Goal: Task Accomplishment & Management: Manage account settings

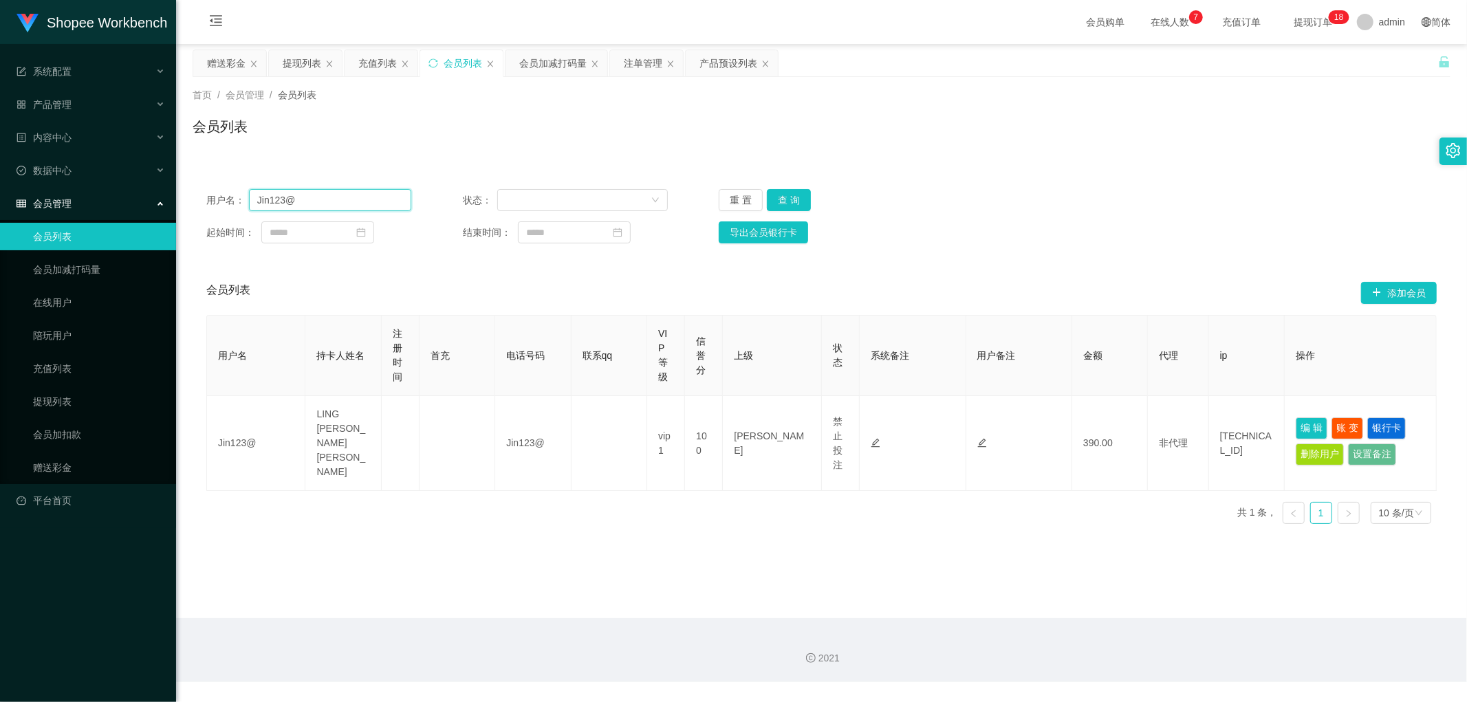
drag, startPoint x: 332, startPoint y: 197, endPoint x: 344, endPoint y: 201, distance: 12.4
click at [333, 198] on input "Jin123@" at bounding box center [330, 200] width 162 height 22
paste input "TomorrowWeFly"
click at [789, 199] on button "查 询" at bounding box center [789, 200] width 44 height 22
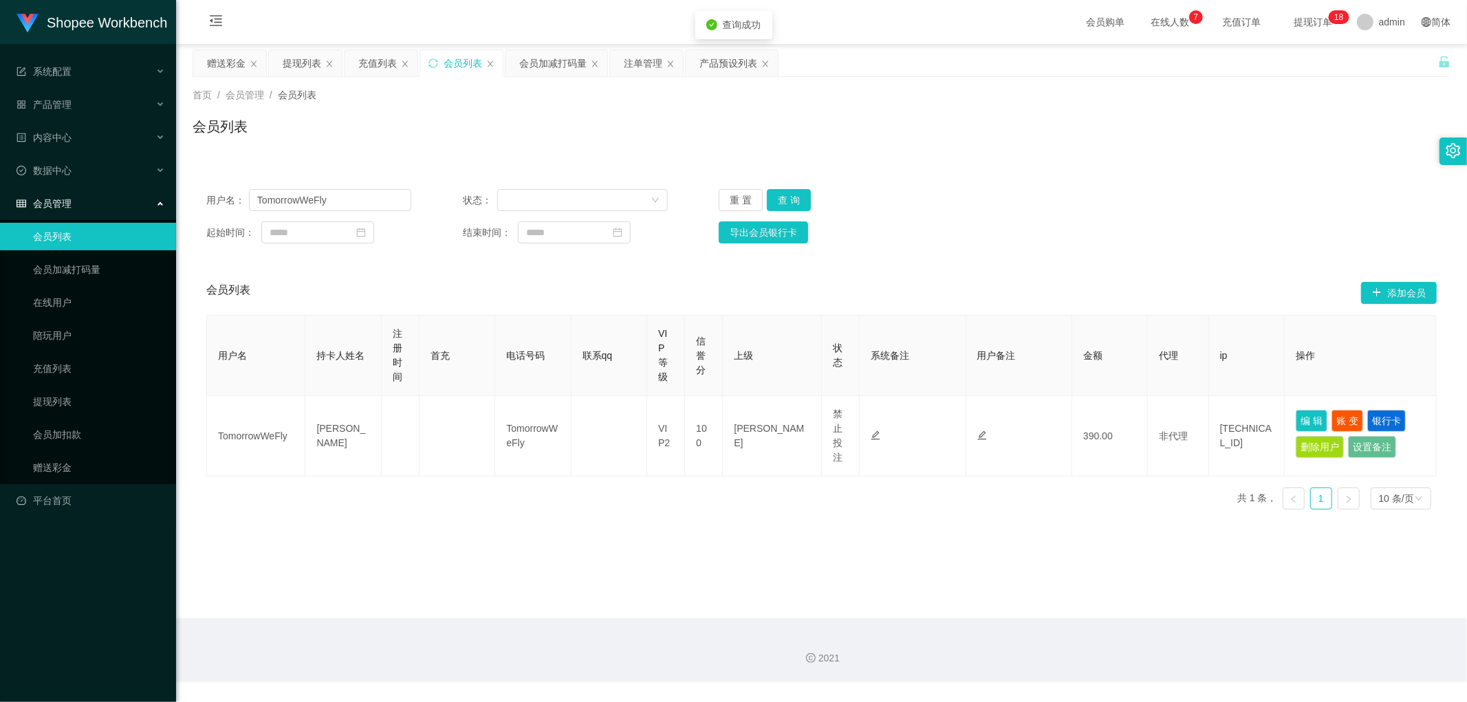
drag, startPoint x: 973, startPoint y: 163, endPoint x: 988, endPoint y: 166, distance: 15.4
click at [976, 163] on div "用户名： TomorrowWeFly 状态： 重 置 查 询 起始时间： 结束时间： 导出会员银行卡 会员列表 添加会员 用户名 持卡人姓名 注册时间 首充 …" at bounding box center [822, 340] width 1258 height 362
drag, startPoint x: 994, startPoint y: 160, endPoint x: 947, endPoint y: 155, distance: 47.7
click at [993, 159] on div "用户名： TomorrowWeFly 状态： 重 置 查 询 起始时间： 结束时间： 导出会员银行卡 会员列表 添加会员 用户名 持卡人姓名 注册时间 首充 …" at bounding box center [822, 340] width 1258 height 362
click at [369, 200] on input "TomorrowWeFly" at bounding box center [330, 200] width 162 height 22
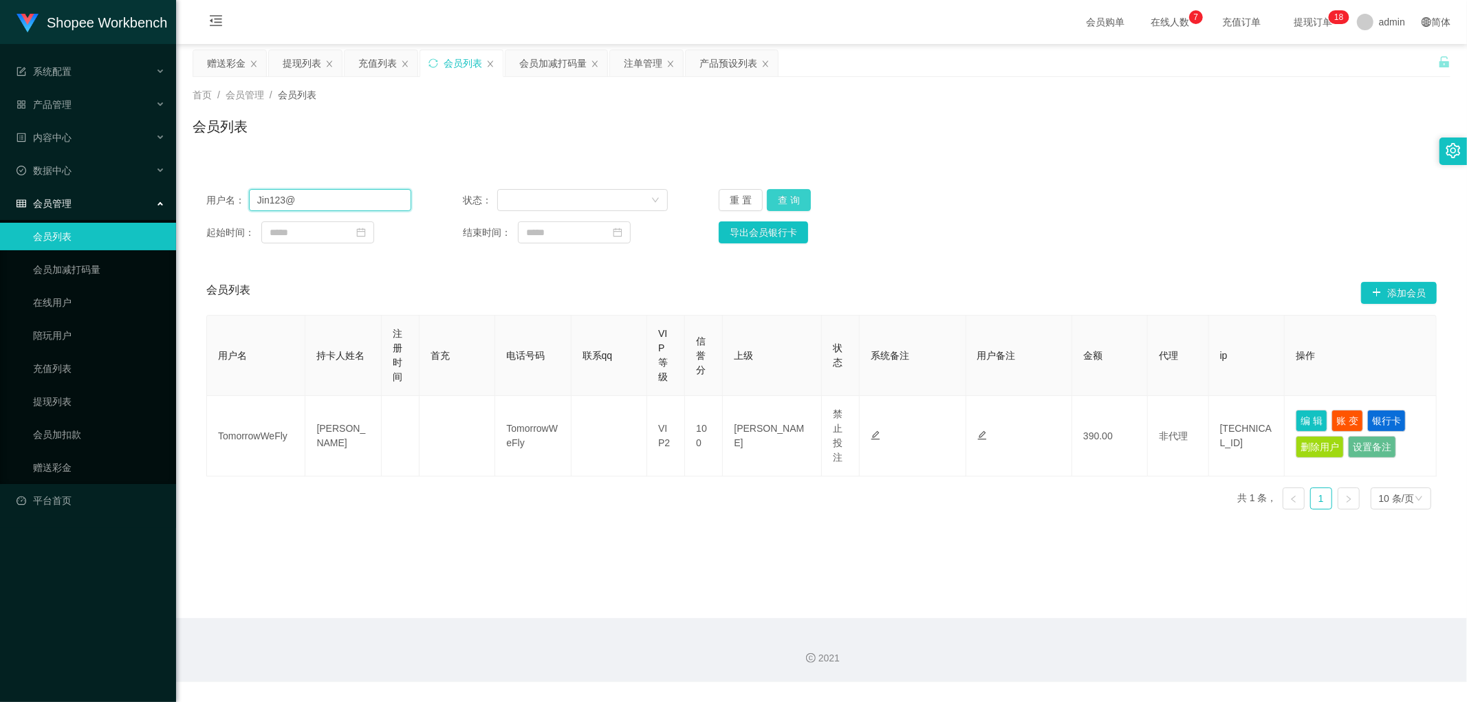
type input "Jin123@"
drag, startPoint x: 787, startPoint y: 199, endPoint x: 996, endPoint y: 175, distance: 209.8
click at [791, 200] on button "查 询" at bounding box center [789, 200] width 44 height 22
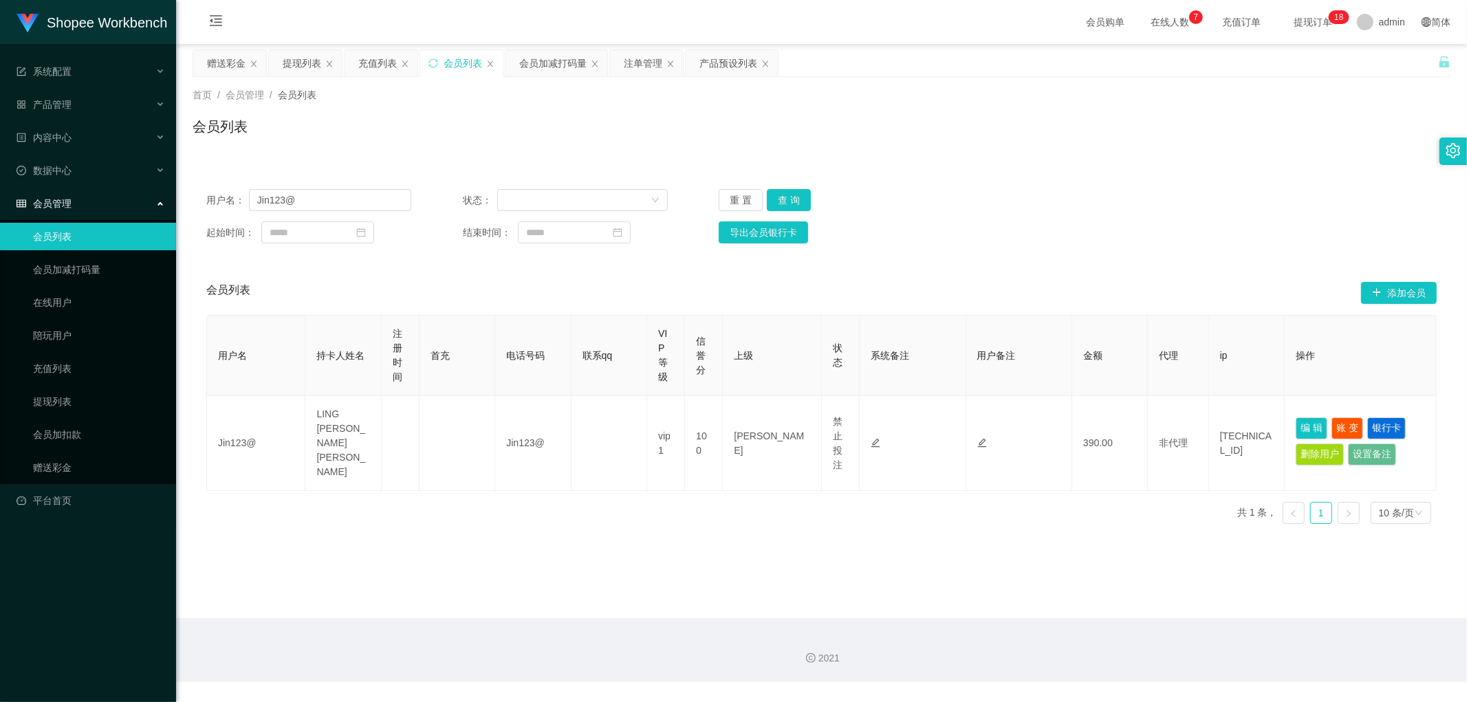
click at [1004, 174] on div "用户名： Jin123@ 状态： 重 置 查 询 起始时间： 结束时间： 导出会员银行卡 会员列表 添加会员 用户名 持卡人姓名 注册时间 首充 电话号码 联…" at bounding box center [822, 347] width 1258 height 376
click at [444, 143] on div "会员列表" at bounding box center [822, 132] width 1258 height 32
click at [379, 61] on div "充值列表" at bounding box center [377, 63] width 39 height 26
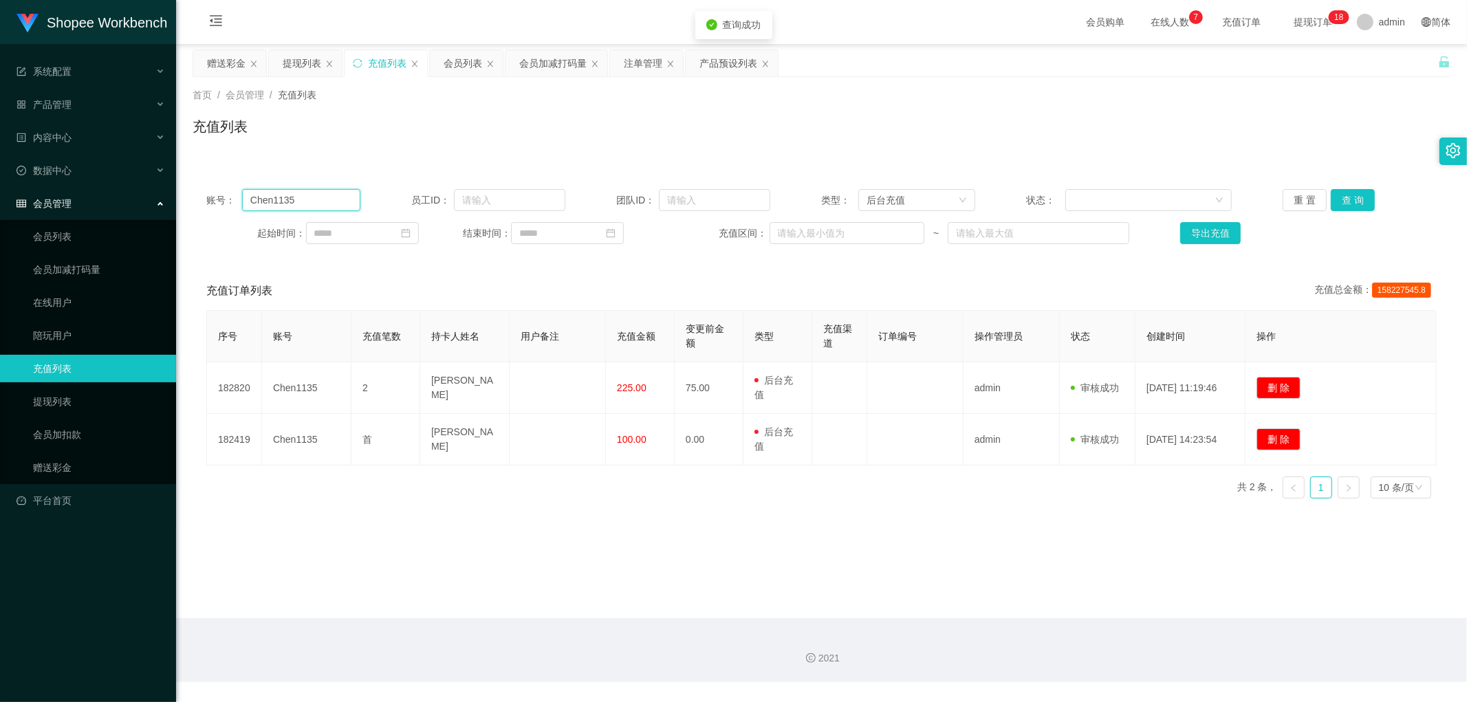
click at [329, 201] on input "Chen1135" at bounding box center [301, 200] width 118 height 22
paste input "TomorrowWeFly"
type input "TomorrowWeFly"
click at [1339, 198] on button "查 询" at bounding box center [1353, 200] width 44 height 22
drag, startPoint x: 402, startPoint y: 135, endPoint x: 382, endPoint y: 76, distance: 62.4
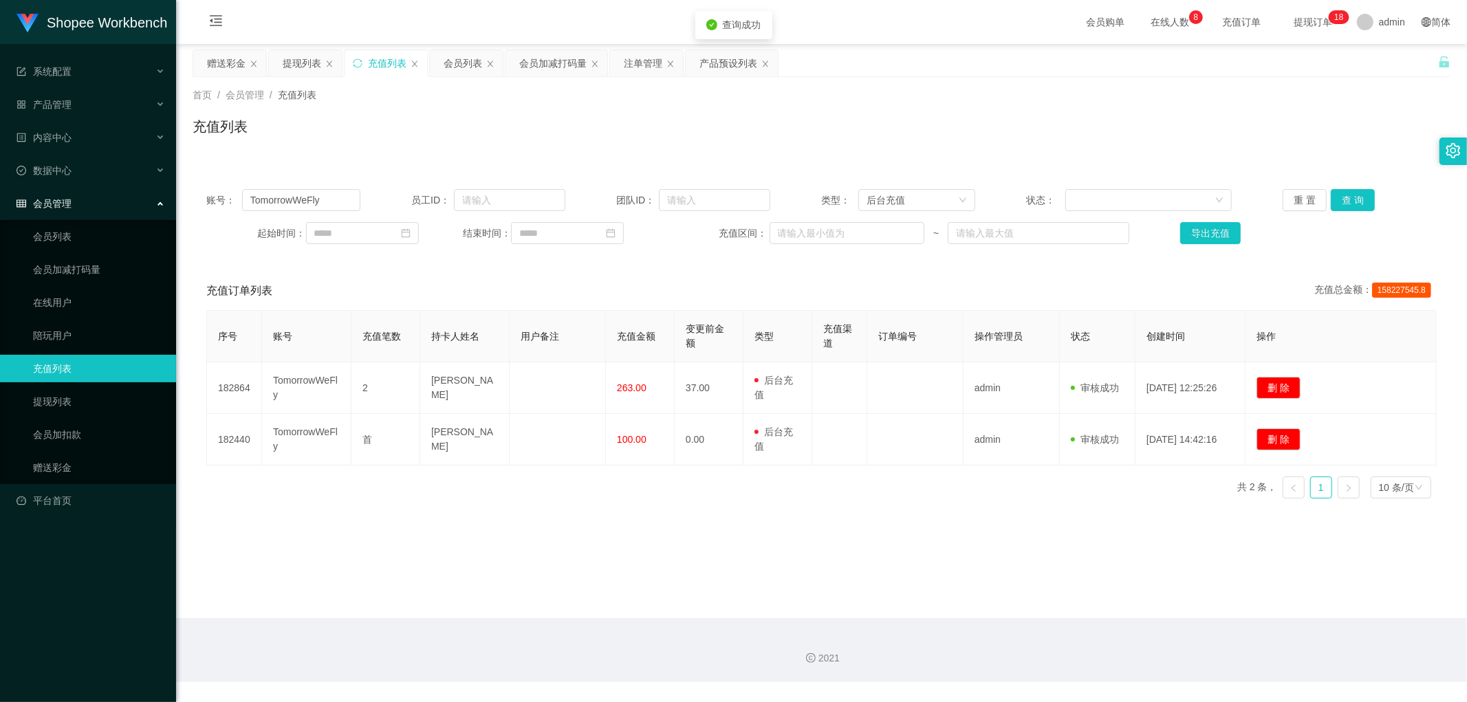
click at [400, 131] on div "充值列表" at bounding box center [822, 132] width 1258 height 32
click at [303, 60] on div "提现列表" at bounding box center [302, 63] width 39 height 26
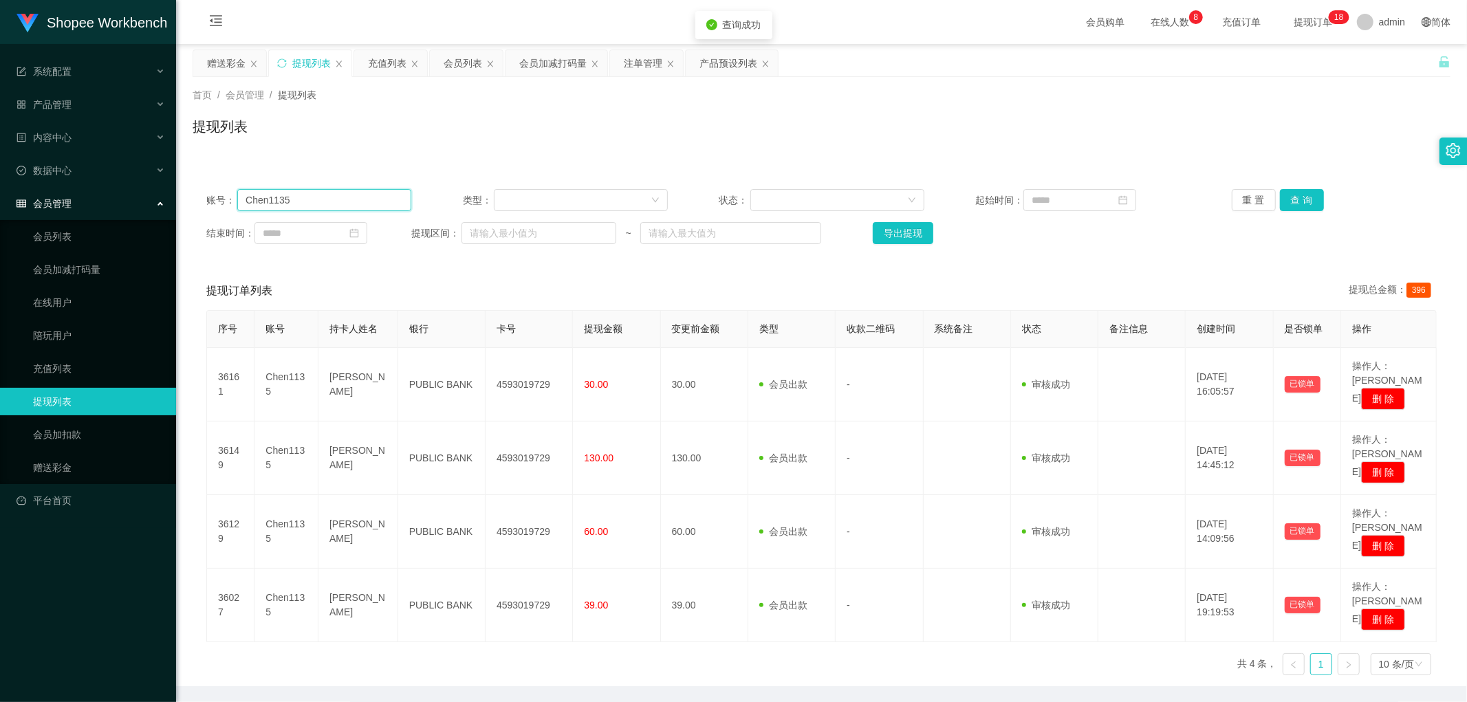
drag, startPoint x: 333, startPoint y: 201, endPoint x: 366, endPoint y: 208, distance: 33.7
click at [333, 201] on input "Chen1135" at bounding box center [324, 200] width 174 height 22
paste input "TomorrowWeFly"
type input "TomorrowWeFly"
click at [1306, 200] on button "查 询" at bounding box center [1302, 200] width 44 height 22
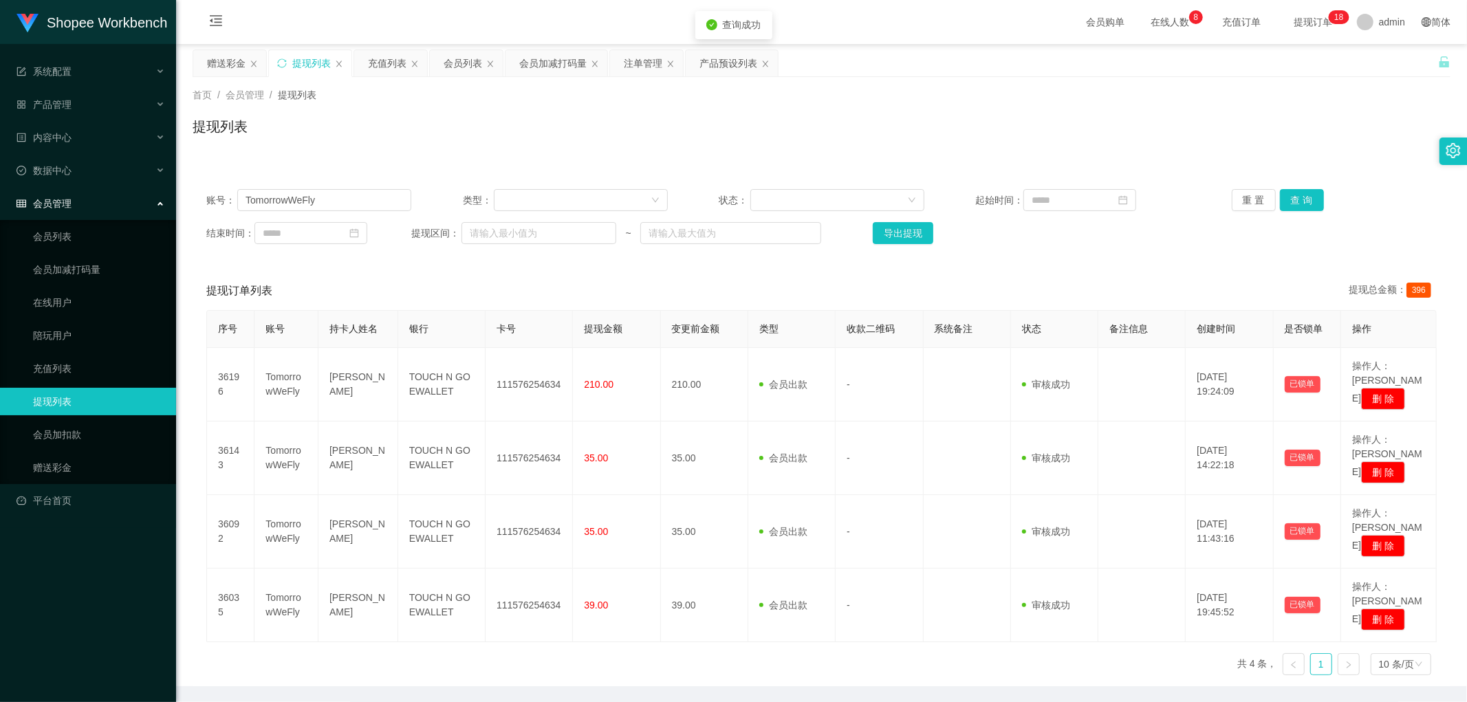
click at [488, 153] on div "首页 / 会员管理 / 提现列表 / 提现列表" at bounding box center [821, 118] width 1291 height 82
click at [608, 134] on div "提现列表" at bounding box center [822, 132] width 1258 height 32
click at [613, 135] on div "提现列表" at bounding box center [822, 132] width 1258 height 32
click at [547, 62] on div "会员加减打码量" at bounding box center [552, 63] width 67 height 26
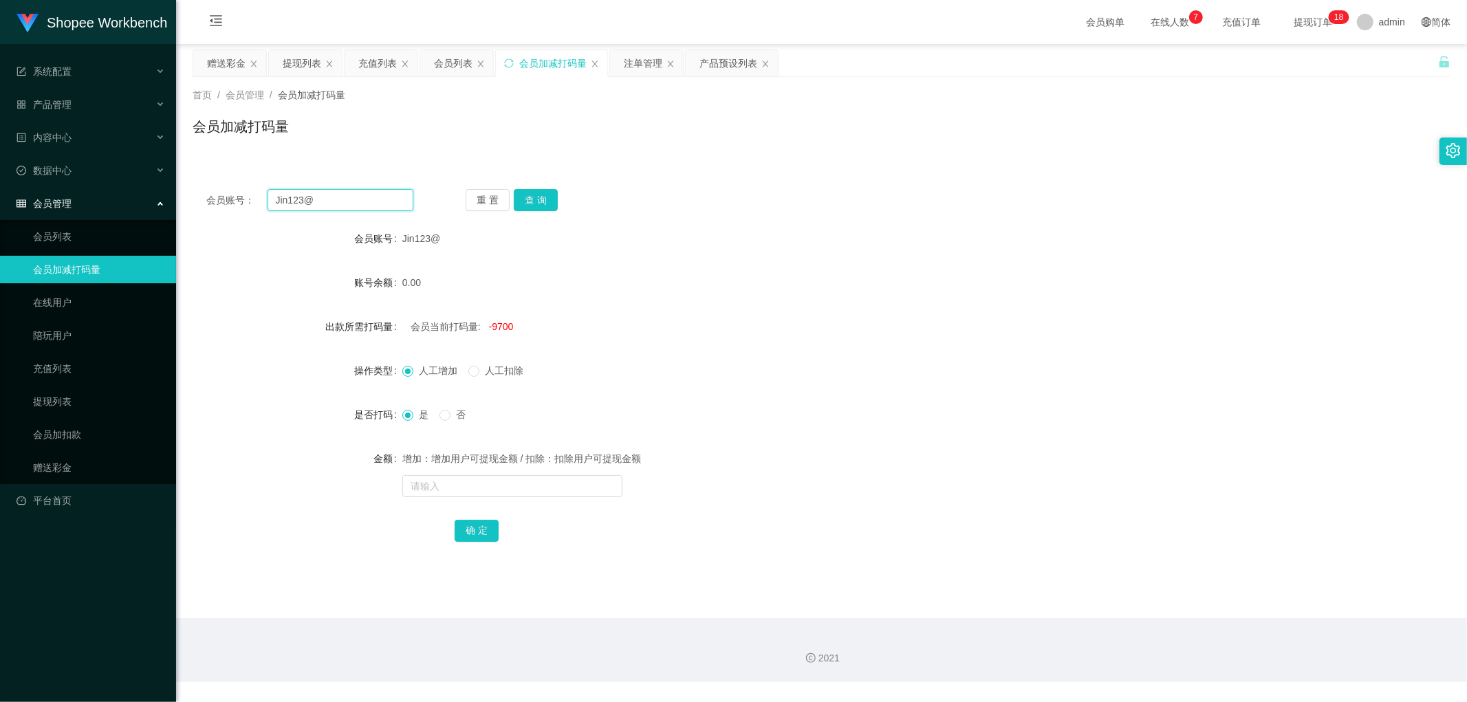
drag, startPoint x: 347, startPoint y: 202, endPoint x: 155, endPoint y: 200, distance: 191.9
click at [151, 199] on section "Shopee Workbench 系统配置 产品管理 产品列表 产品预设列表 开奖记录 注单管理 即时注单 内容中心 数据中心 会员管理 会员列表 会员加减打…" at bounding box center [733, 341] width 1467 height 682
paste input "TomorrowWeFly"
click at [540, 201] on button "查 询" at bounding box center [536, 200] width 44 height 22
drag, startPoint x: 689, startPoint y: 197, endPoint x: 706, endPoint y: 202, distance: 17.9
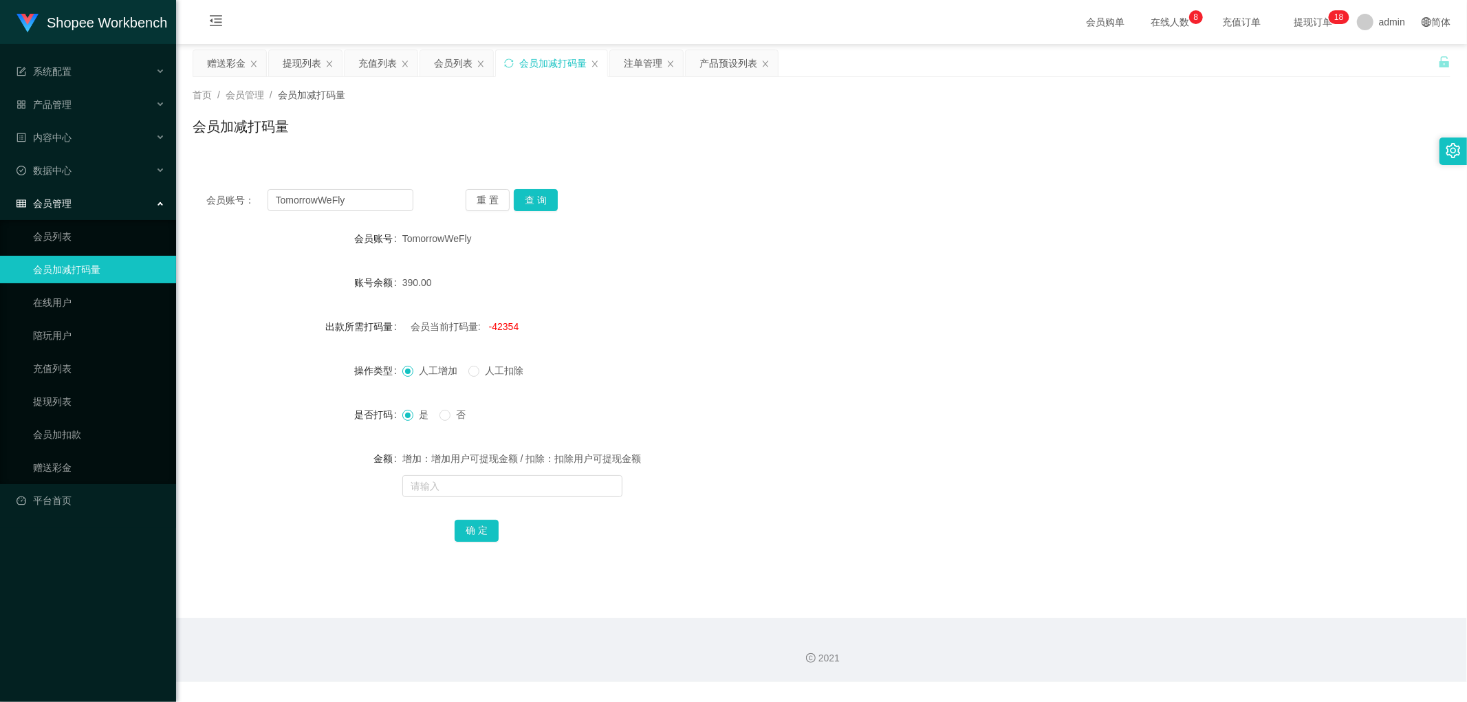
click at [697, 201] on div "会员账号： TomorrowWeFly 重 置 查 询" at bounding box center [822, 200] width 1258 height 22
click at [717, 190] on div "会员账号： TomorrowWeFly 重 置 查 询" at bounding box center [822, 200] width 1258 height 22
click at [365, 201] on input "TomorrowWeFly" at bounding box center [340, 200] width 146 height 22
type input "Jin123@"
drag, startPoint x: 529, startPoint y: 203, endPoint x: 560, endPoint y: 204, distance: 30.3
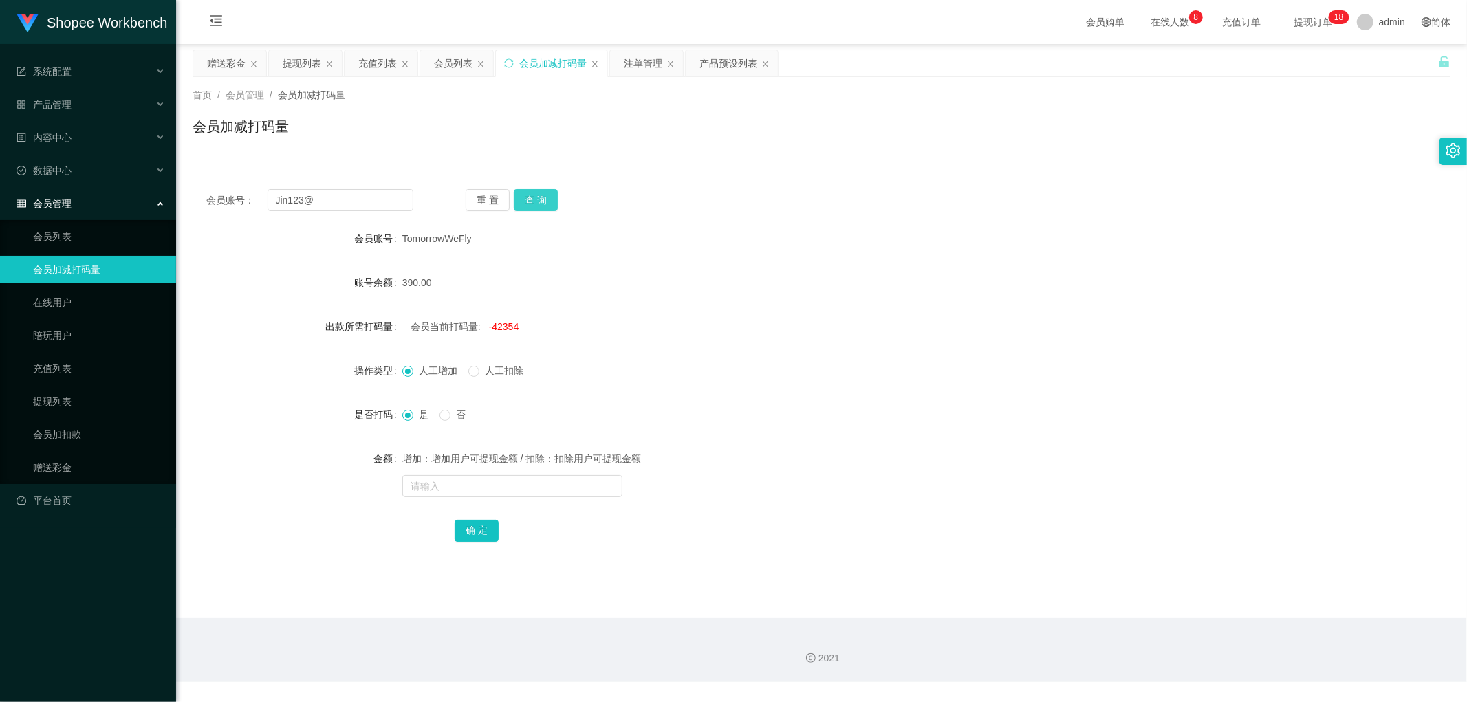
click at [534, 203] on button "查 询" at bounding box center [536, 200] width 44 height 22
drag, startPoint x: 768, startPoint y: 173, endPoint x: 768, endPoint y: 184, distance: 10.3
click at [769, 175] on div "会员账号： Jin123@ 重 置 查 询 会员账号 Jin123@ 账号余额 390.00 出款所需打码量 会员当前打码量: -9700 操作类型 人工增加…" at bounding box center [822, 366] width 1258 height 415
drag, startPoint x: 676, startPoint y: 162, endPoint x: 578, endPoint y: 122, distance: 105.9
click at [665, 156] on div "首页 / 会员管理 / 会员加减打码量 / 会员加减打码量 会员账号： Jin123@ 重 置 查 询 会员账号 Jin123@ 账号余额 390.00 出款…" at bounding box center [822, 325] width 1258 height 497
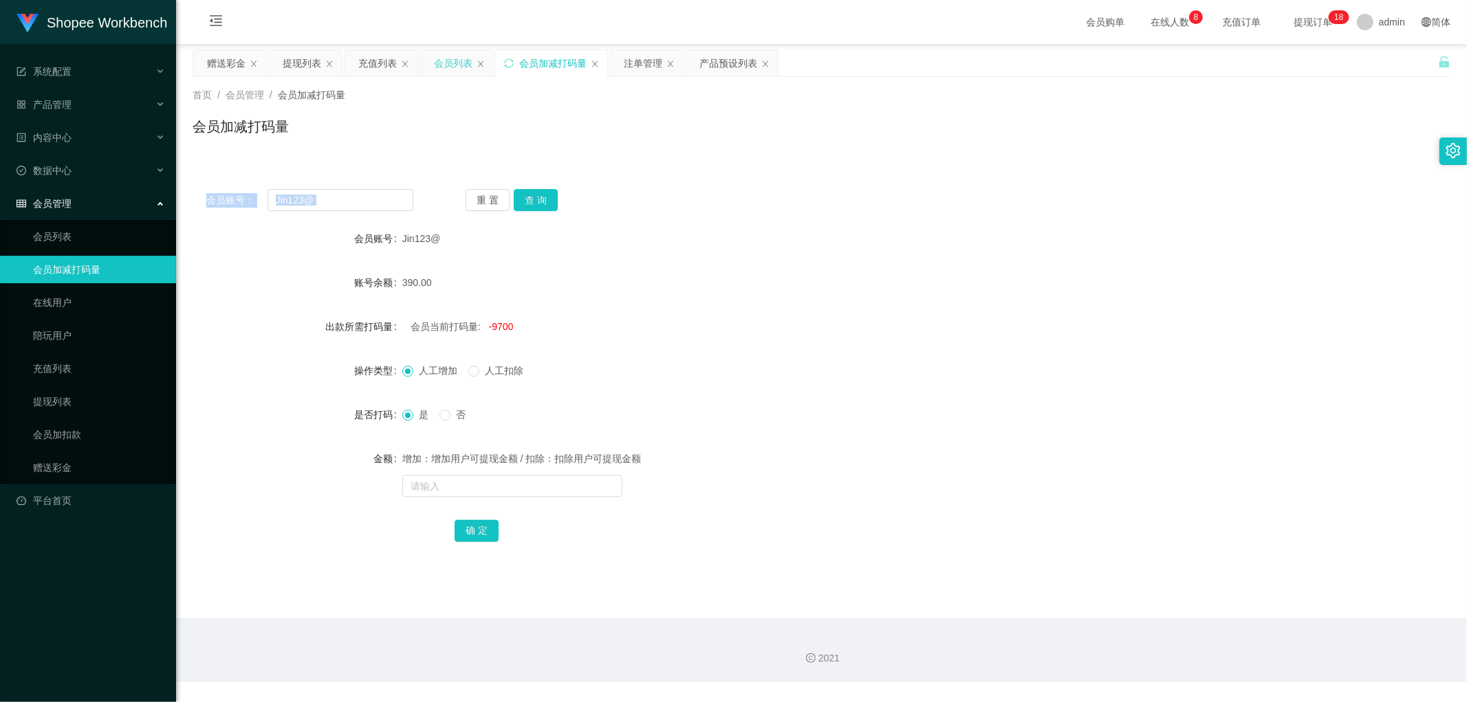
click at [452, 60] on div "会员列表" at bounding box center [453, 63] width 39 height 26
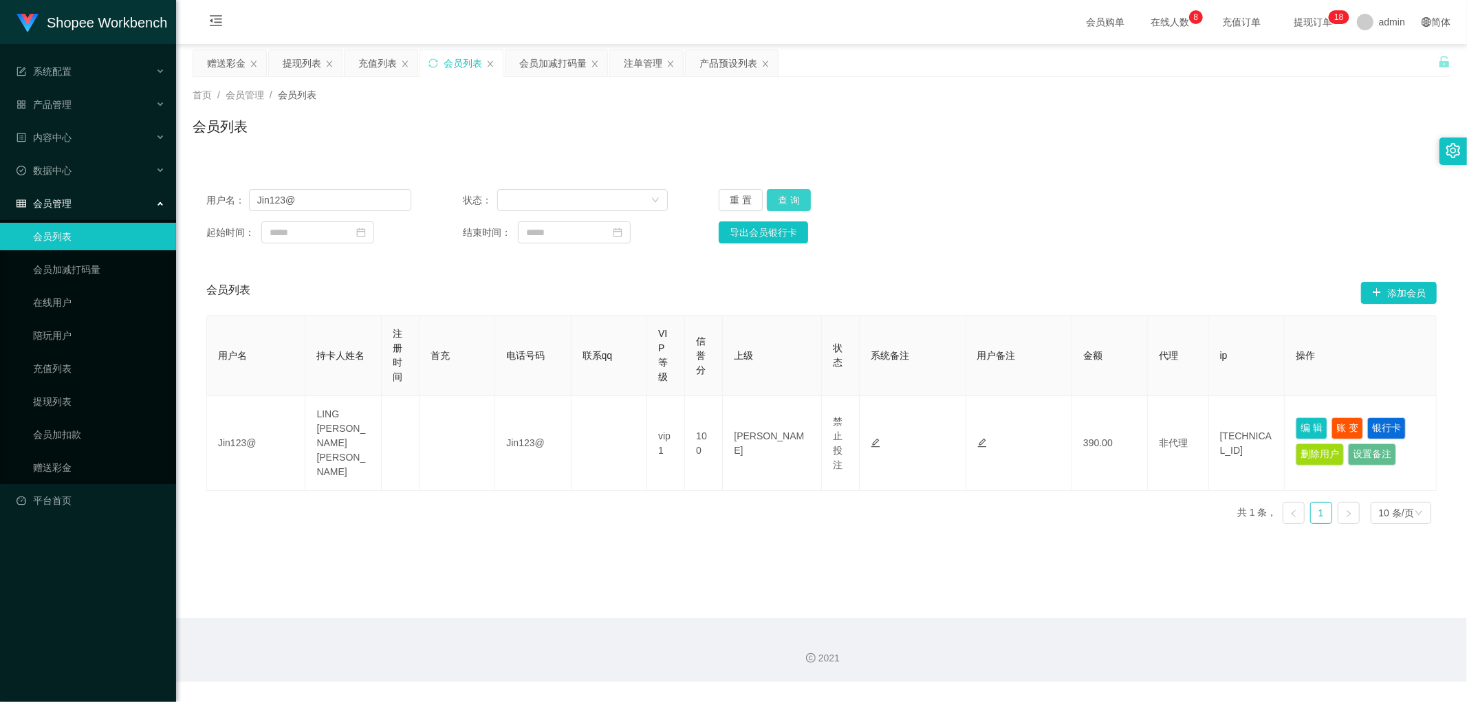
click at [787, 199] on button "查 询" at bounding box center [789, 200] width 44 height 22
drag, startPoint x: 1048, startPoint y: 182, endPoint x: 1060, endPoint y: 193, distance: 16.5
click at [1053, 186] on div "用户名： Jin123@ 状态： 重 置 查 询 起始时间： 结束时间： 导出会员银行卡" at bounding box center [822, 216] width 1258 height 82
click at [995, 162] on div "用户名： Jin123@ 状态： 重 置 查 询 起始时间： 结束时间： 导出会员银行卡 会员列表 添加会员 用户名 持卡人姓名 注册时间 首充 电话号码 联…" at bounding box center [822, 347] width 1258 height 376
drag, startPoint x: 641, startPoint y: 64, endPoint x: 660, endPoint y: 76, distance: 22.9
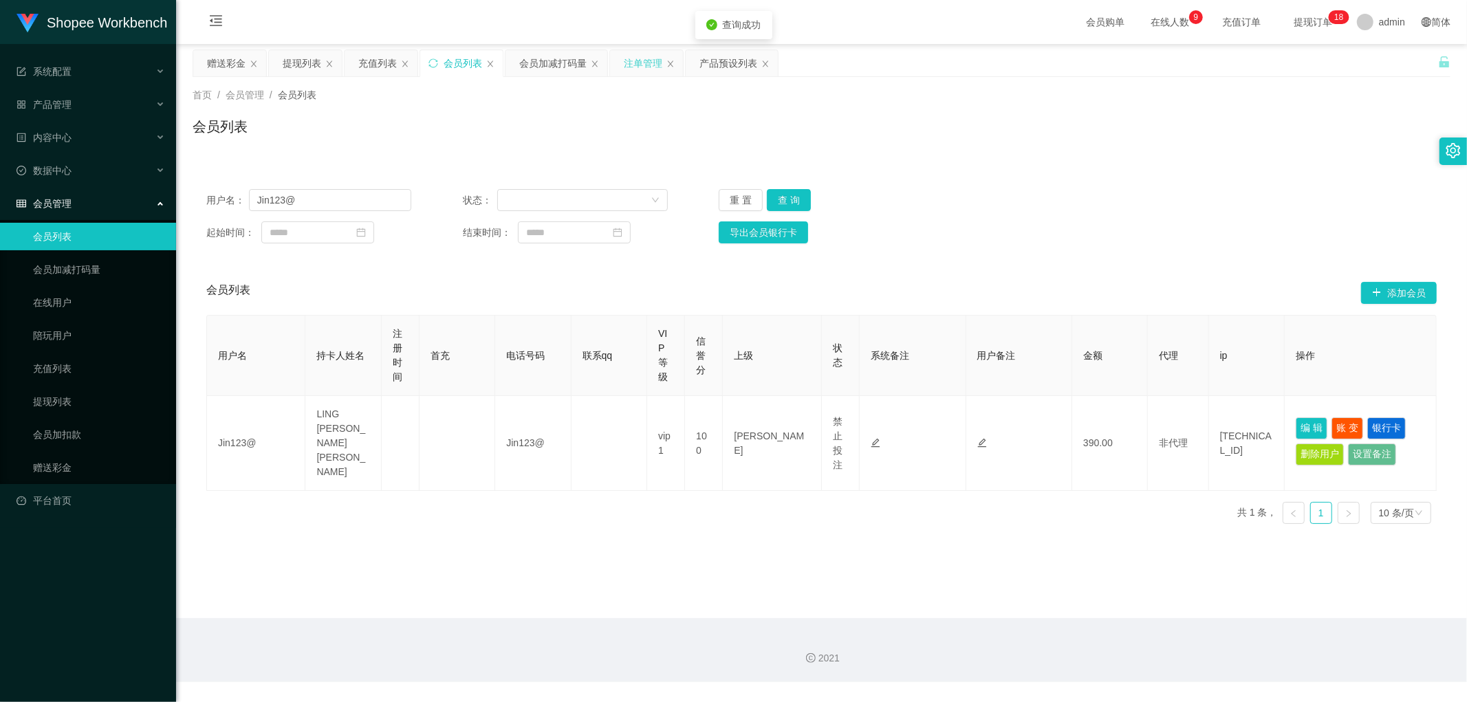
click at [642, 66] on div "注单管理" at bounding box center [643, 63] width 39 height 26
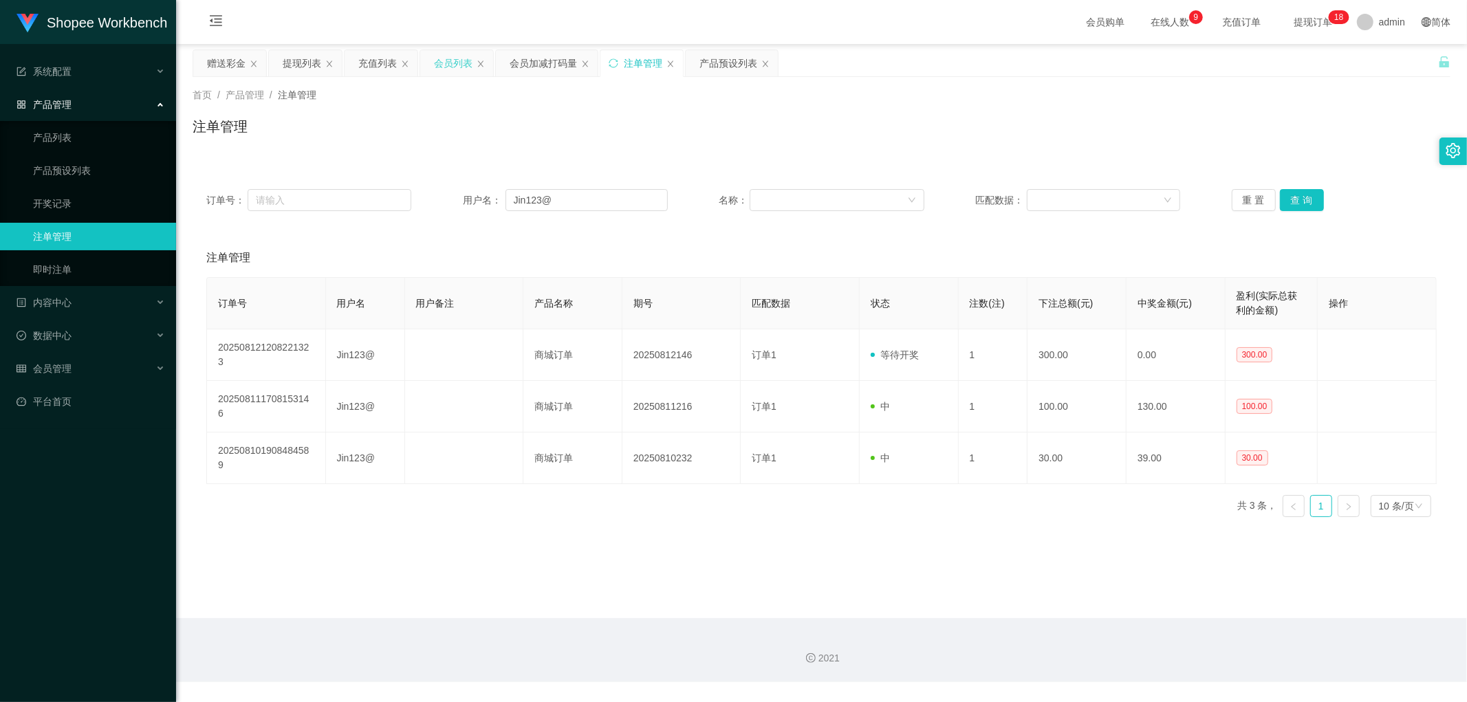
drag, startPoint x: 451, startPoint y: 63, endPoint x: 595, endPoint y: 51, distance: 144.2
click at [452, 63] on div "会员列表" at bounding box center [453, 63] width 39 height 26
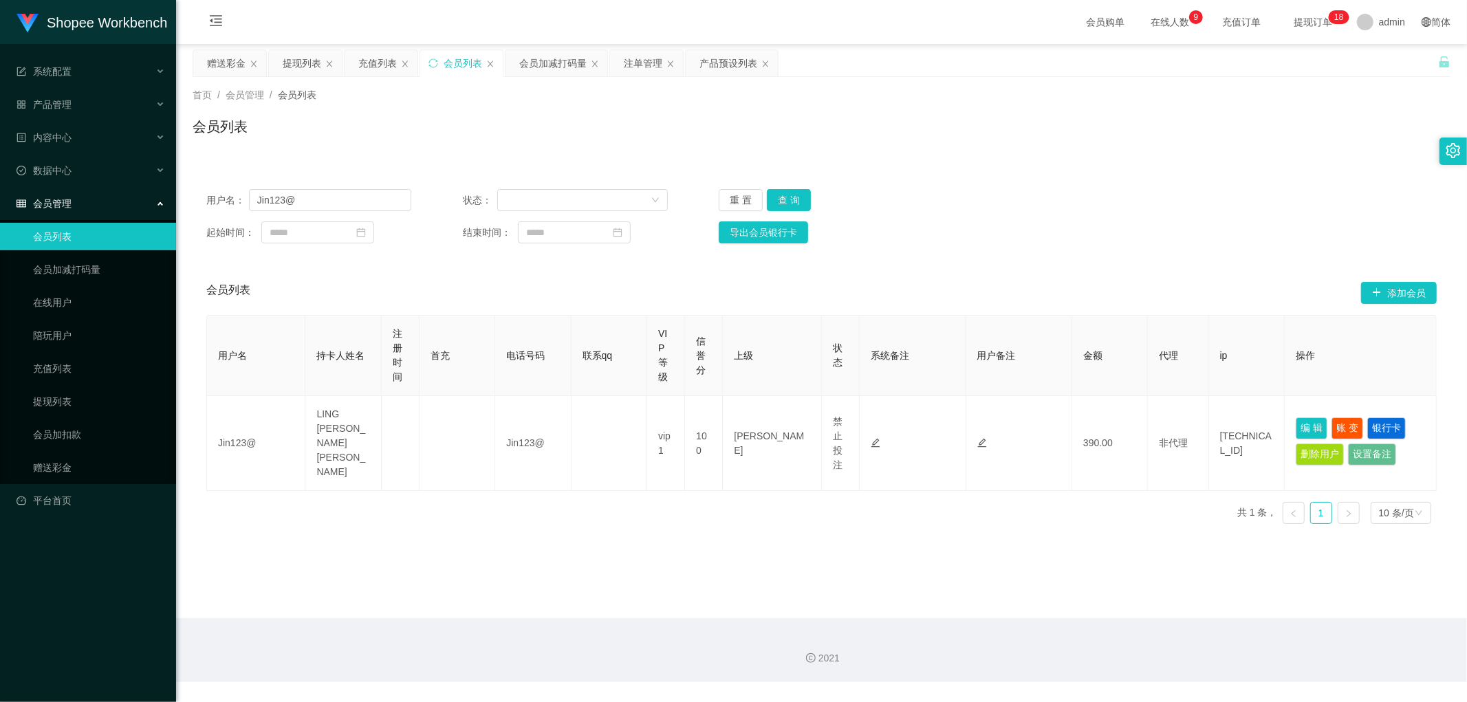
click at [699, 278] on div "会员列表 添加会员" at bounding box center [821, 293] width 1230 height 44
click at [330, 201] on input "Jin123@" at bounding box center [330, 200] width 162 height 22
paste input "Alex9923"
type input "Alex9923"
click at [789, 204] on button "查 询" at bounding box center [789, 200] width 44 height 22
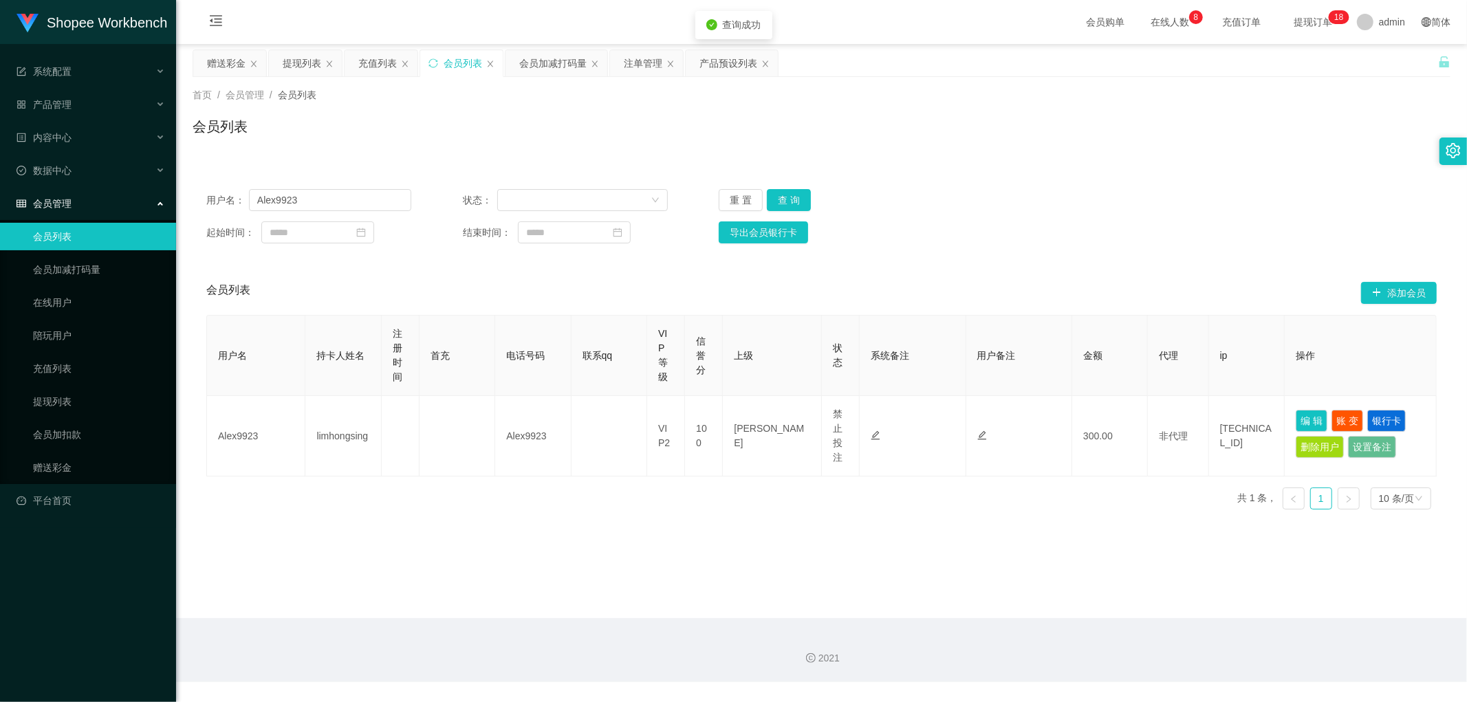
drag, startPoint x: 1102, startPoint y: 199, endPoint x: 1122, endPoint y: 203, distance: 20.2
click at [1106, 201] on div "用户名： Alex9923 状态： 重 置 查 询" at bounding box center [821, 200] width 1230 height 22
click at [798, 196] on button "查 询" at bounding box center [789, 200] width 44 height 22
click at [1102, 210] on div "用户名： Alex9923 状态： 重 置 查 询" at bounding box center [821, 200] width 1230 height 22
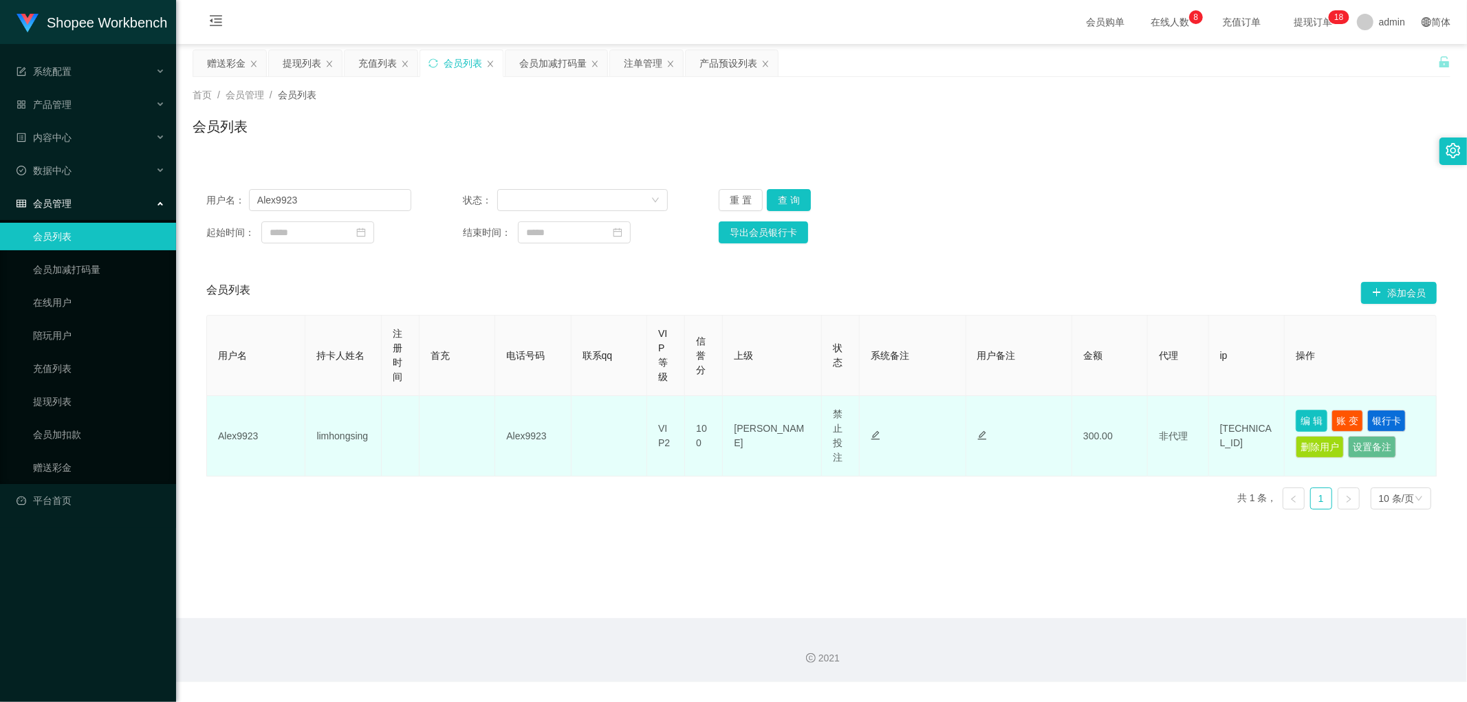
click at [1300, 421] on button "编 辑" at bounding box center [1311, 421] width 32 height 22
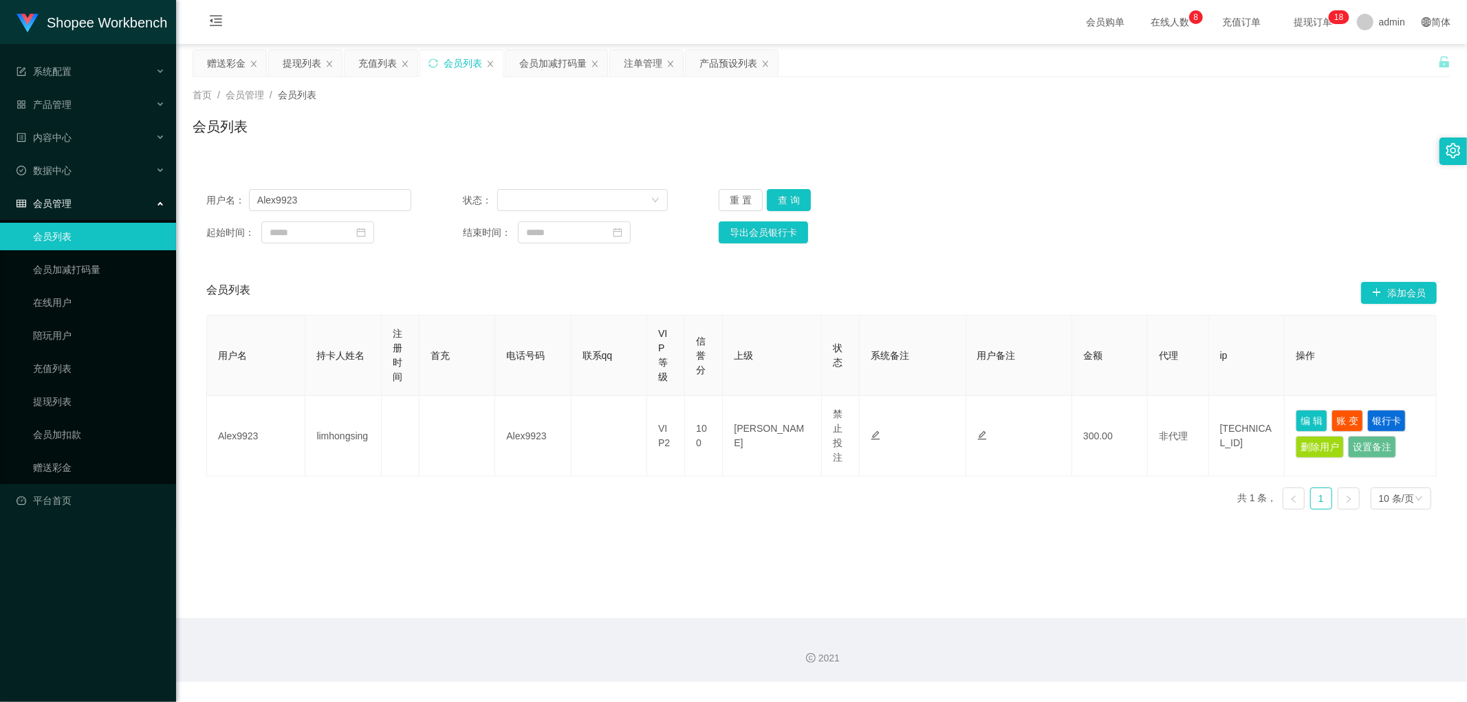
type input "Alex9923"
type input "limhongsing"
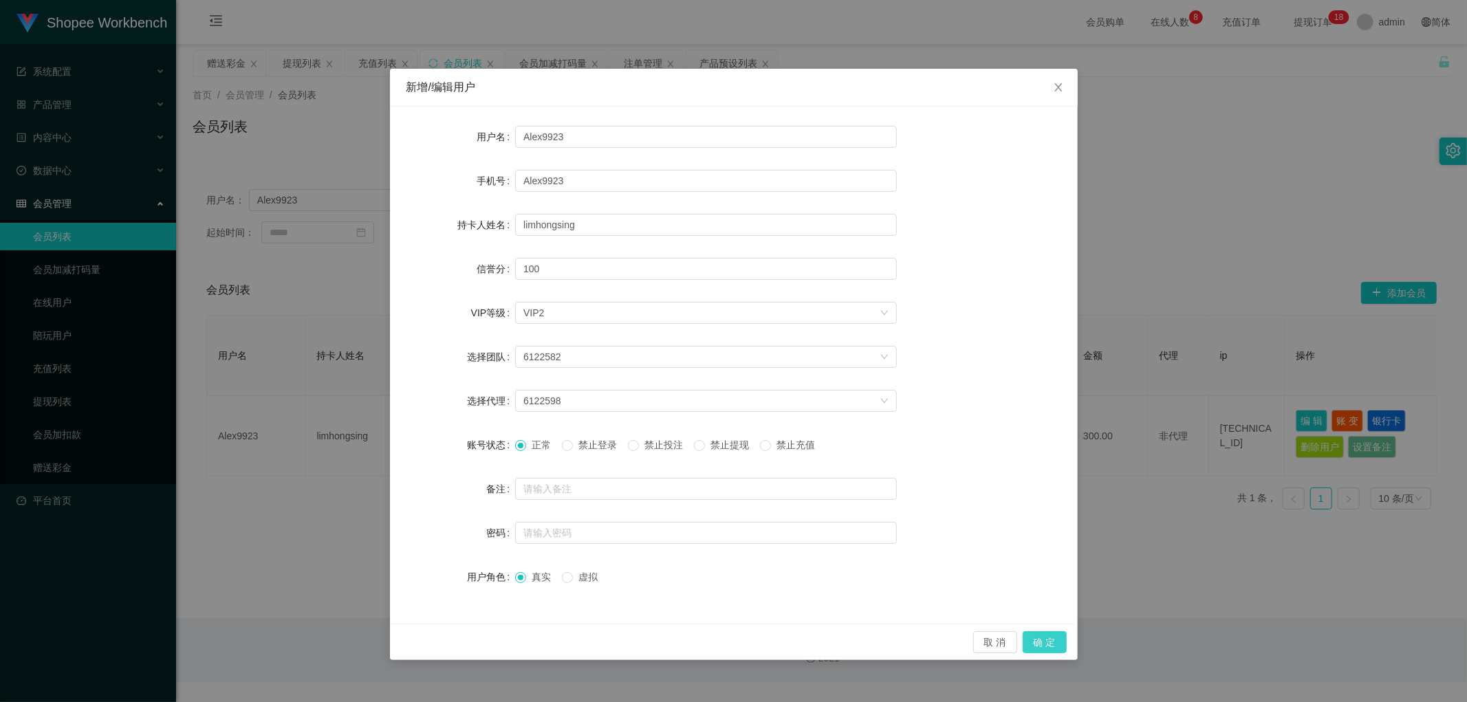
drag, startPoint x: 1042, startPoint y: 641, endPoint x: 1053, endPoint y: 642, distance: 11.8
click at [1043, 642] on button "确 定" at bounding box center [1044, 642] width 44 height 22
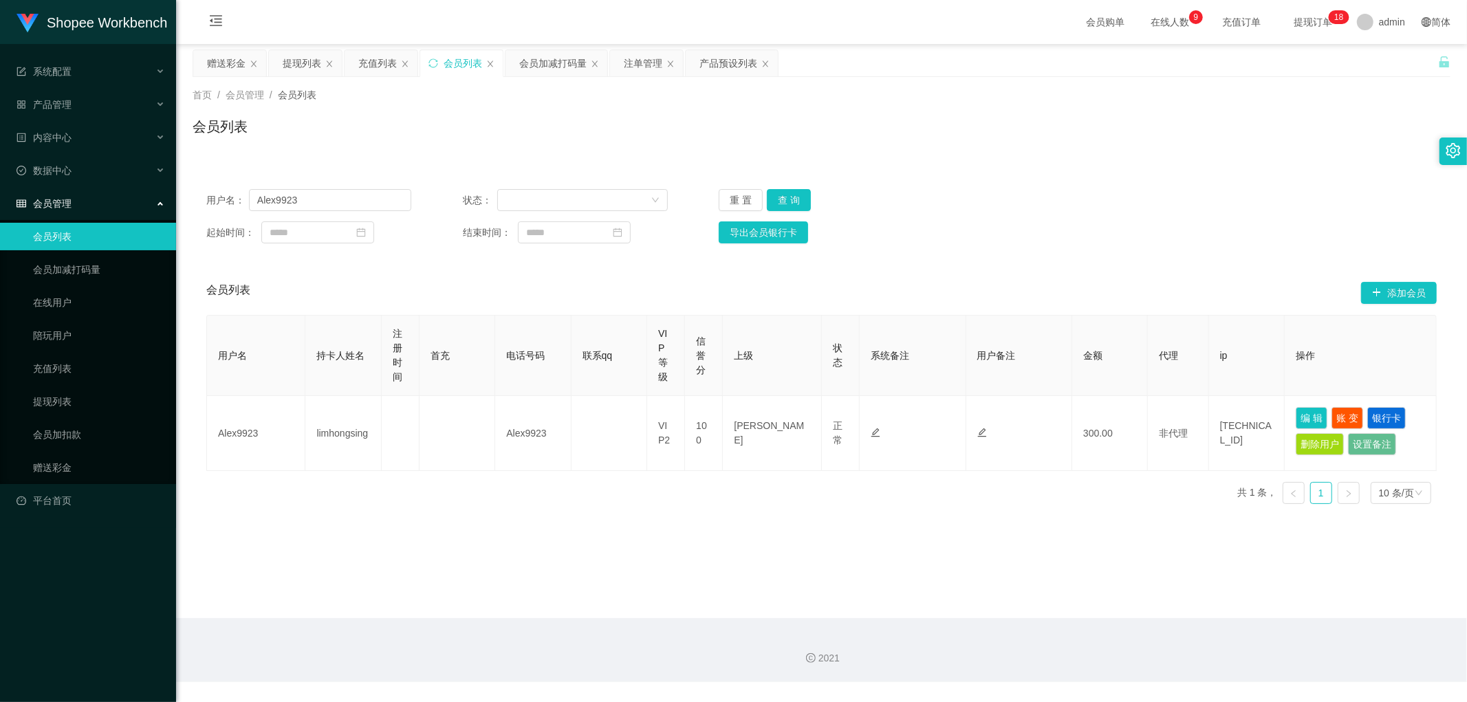
drag, startPoint x: 937, startPoint y: 206, endPoint x: 927, endPoint y: 223, distance: 19.1
click at [937, 209] on div "用户名： Alex9923 状态： 重 置 查 询" at bounding box center [821, 200] width 1230 height 22
drag, startPoint x: 800, startPoint y: 197, endPoint x: 998, endPoint y: 194, distance: 197.4
click at [801, 197] on button "查 询" at bounding box center [789, 200] width 44 height 22
click at [1003, 195] on div "用户名： Alex9923 状态： 重 置 查 询" at bounding box center [821, 200] width 1230 height 22
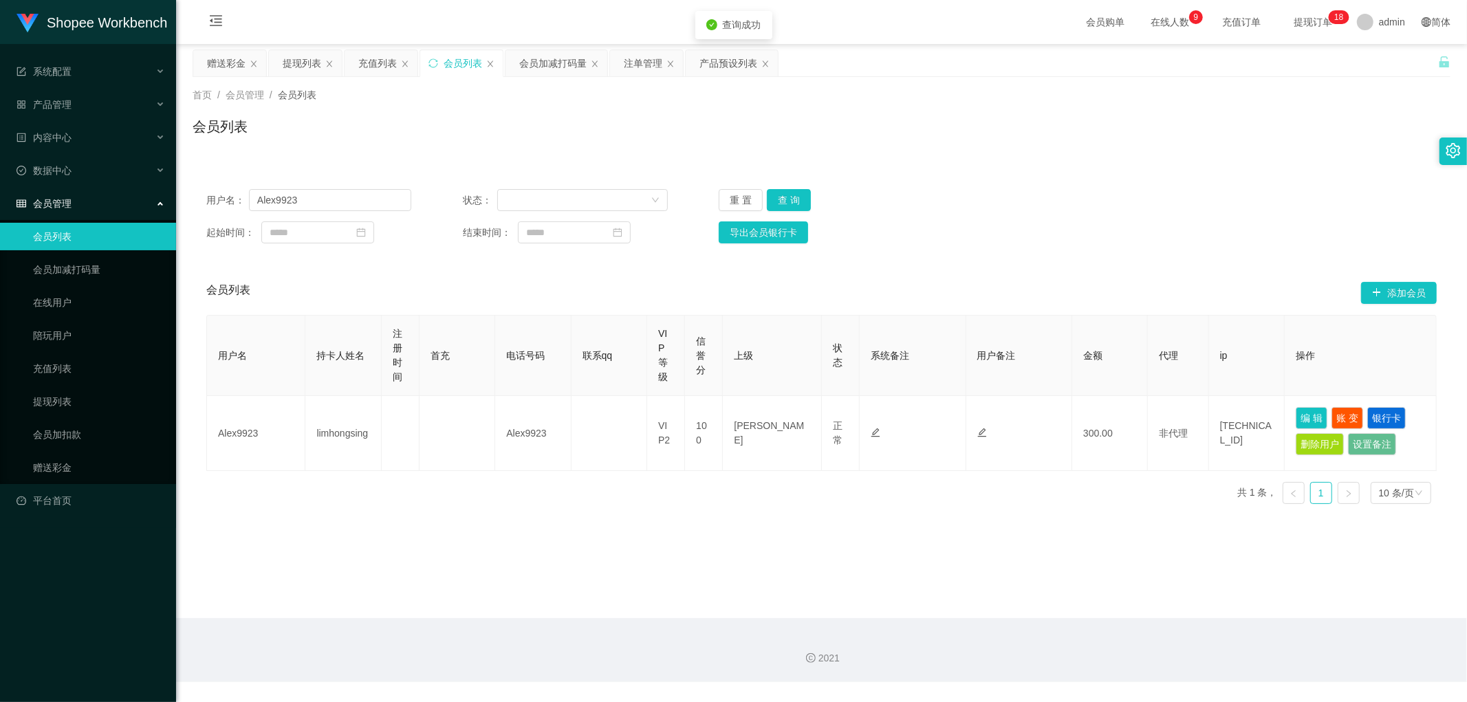
click at [1011, 173] on div "用户名： Alex9923 状态： 重 置 查 询 起始时间： 结束时间： 导出会员银行卡 会员列表 添加会员 用户名 持卡人姓名 注册时间 首充 电话号码 …" at bounding box center [822, 337] width 1258 height 356
drag, startPoint x: 329, startPoint y: 197, endPoint x: 129, endPoint y: 213, distance: 200.0
click at [127, 213] on section "Shopee Workbench 系统配置 产品管理 产品列表 产品预设列表 开奖记录 注单管理 即时注单 内容中心 数据中心 会员管理 会员列表 会员加减打…" at bounding box center [733, 341] width 1467 height 682
click at [671, 126] on div "会员列表" at bounding box center [822, 132] width 1258 height 32
click at [639, 62] on div "注单管理" at bounding box center [643, 63] width 39 height 26
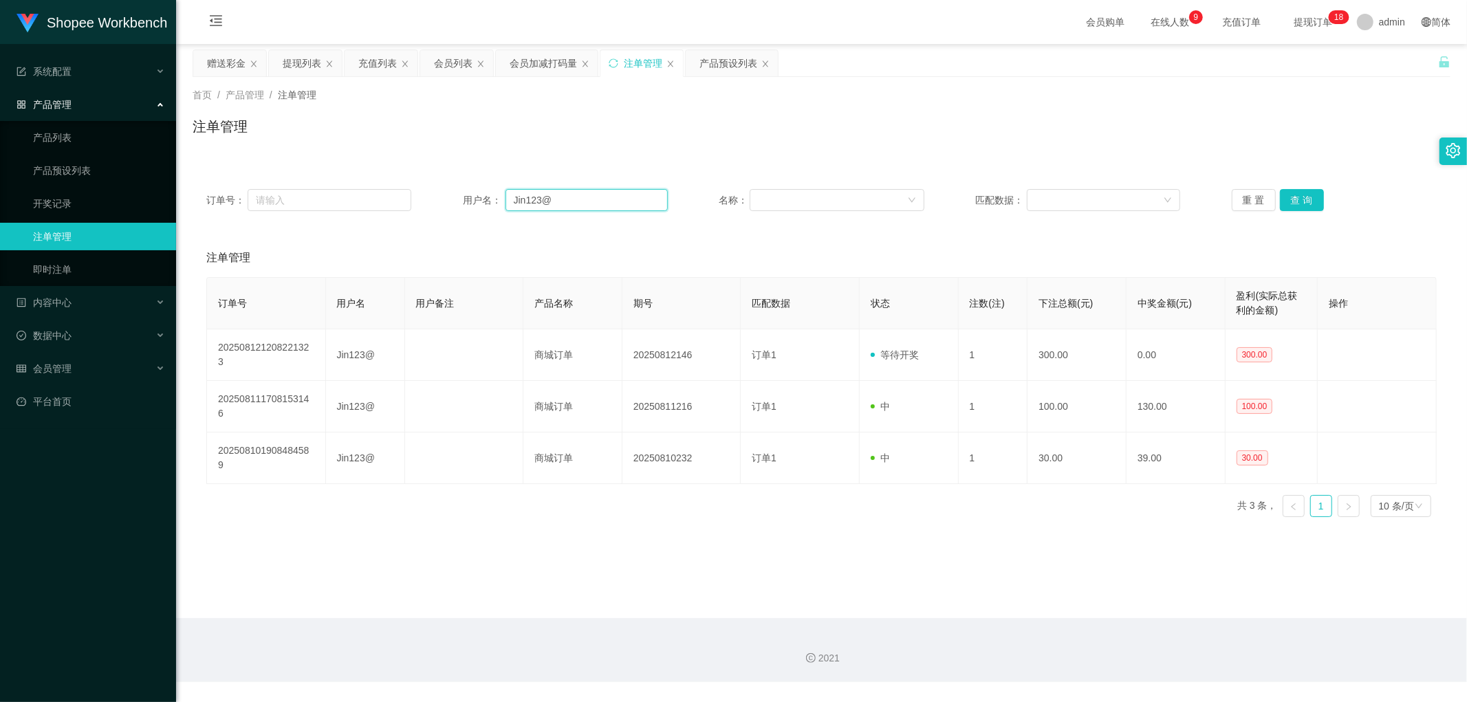
click at [603, 200] on input "Jin123@" at bounding box center [586, 200] width 162 height 22
paste input "Alex9923"
type input "Alex9923"
drag, startPoint x: 1291, startPoint y: 203, endPoint x: 1304, endPoint y: 209, distance: 14.5
click at [1293, 203] on button "查 询" at bounding box center [1302, 200] width 44 height 22
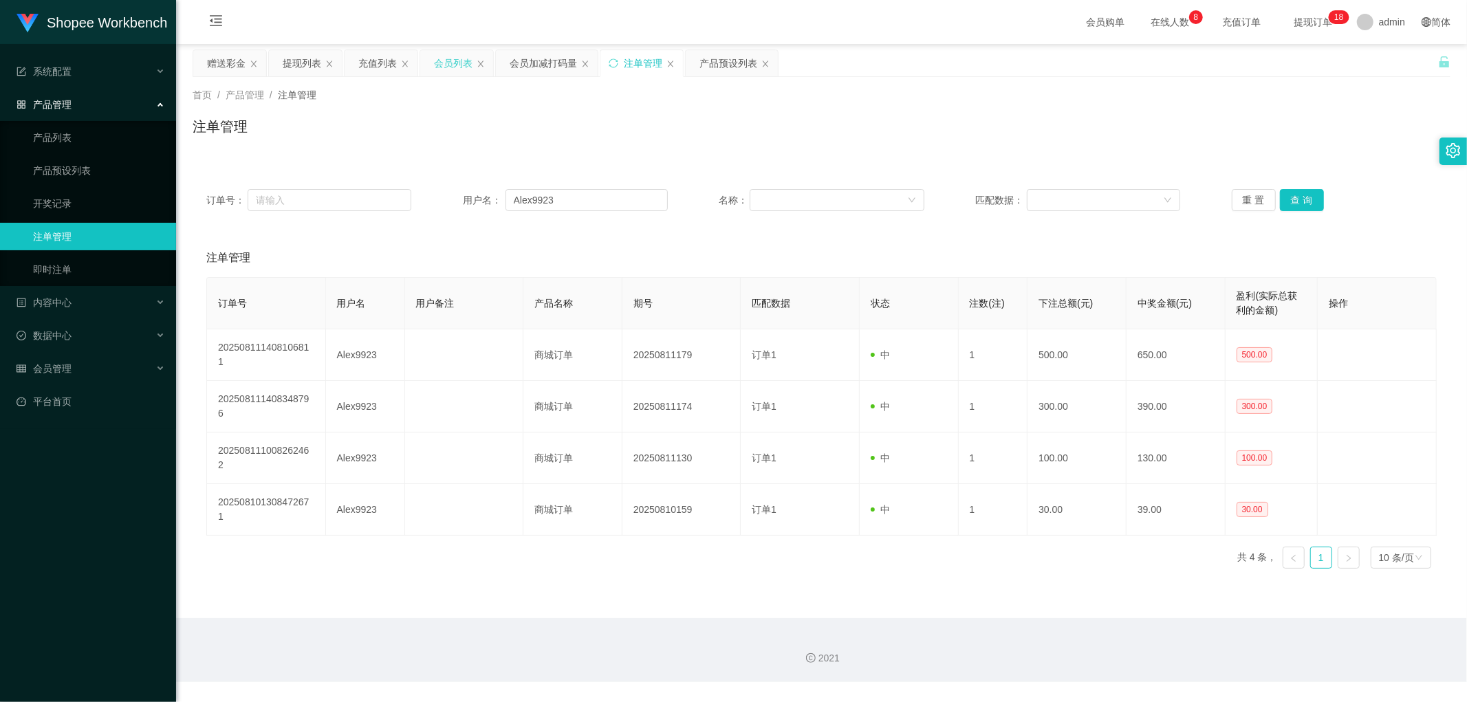
click at [448, 59] on div "会员列表" at bounding box center [453, 63] width 39 height 26
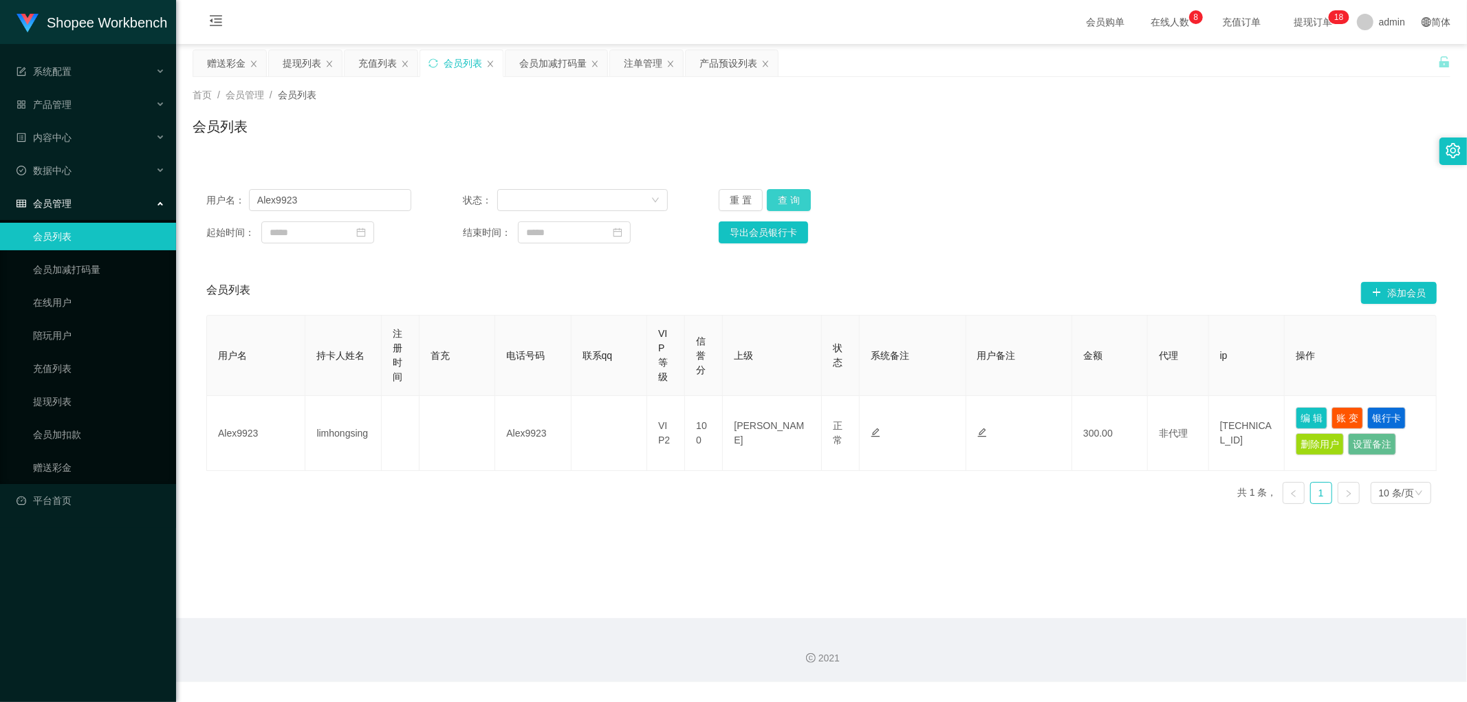
click at [781, 198] on button "查 询" at bounding box center [789, 200] width 44 height 22
click at [1108, 162] on div "用户名： Alex9923 状态： 重 置 查 询 起始时间： 结束时间： 导出会员银行卡 会员列表 添加会员 用户名 持卡人姓名 注册时间 首充 电话号码 …" at bounding box center [822, 337] width 1258 height 356
click at [796, 204] on button "查 询" at bounding box center [789, 200] width 44 height 22
click at [637, 67] on div "注单管理" at bounding box center [643, 63] width 39 height 26
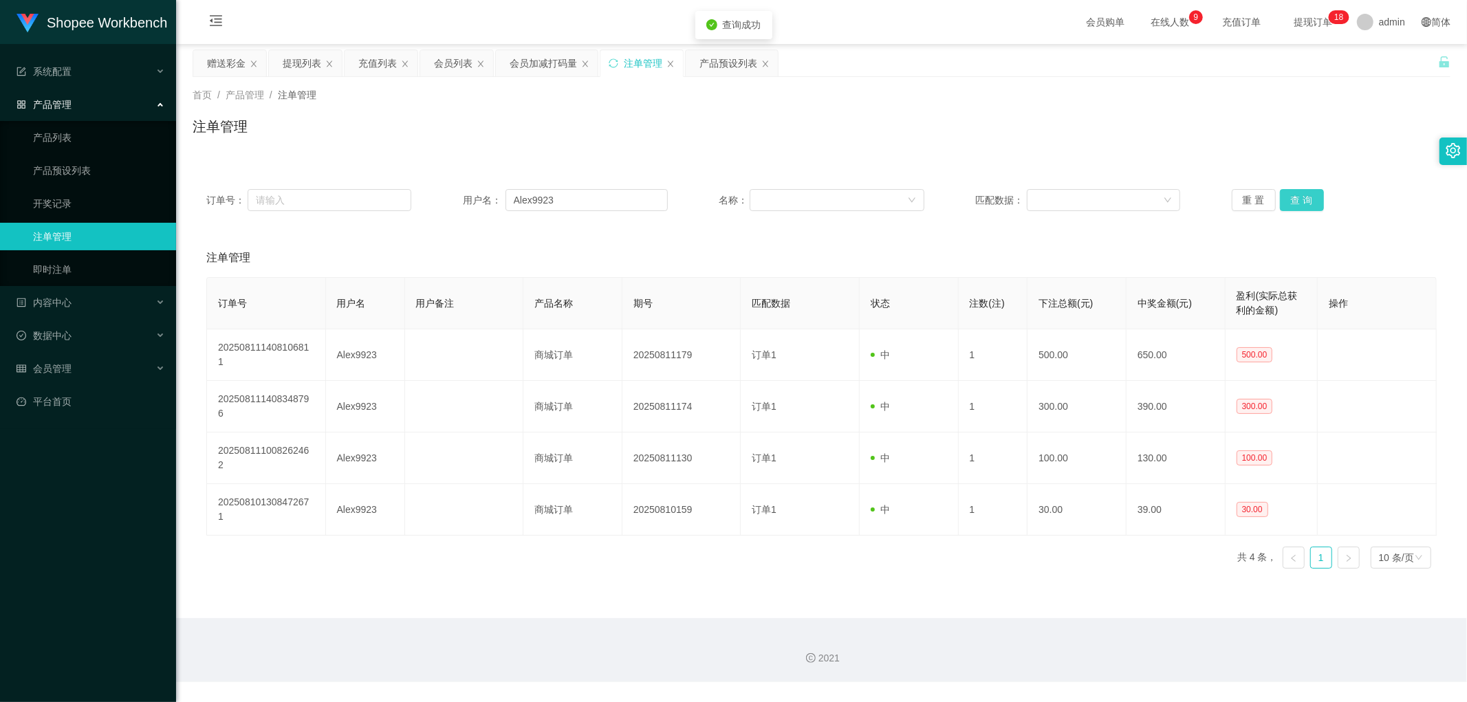
click at [1302, 197] on button "查 询" at bounding box center [1302, 200] width 44 height 22
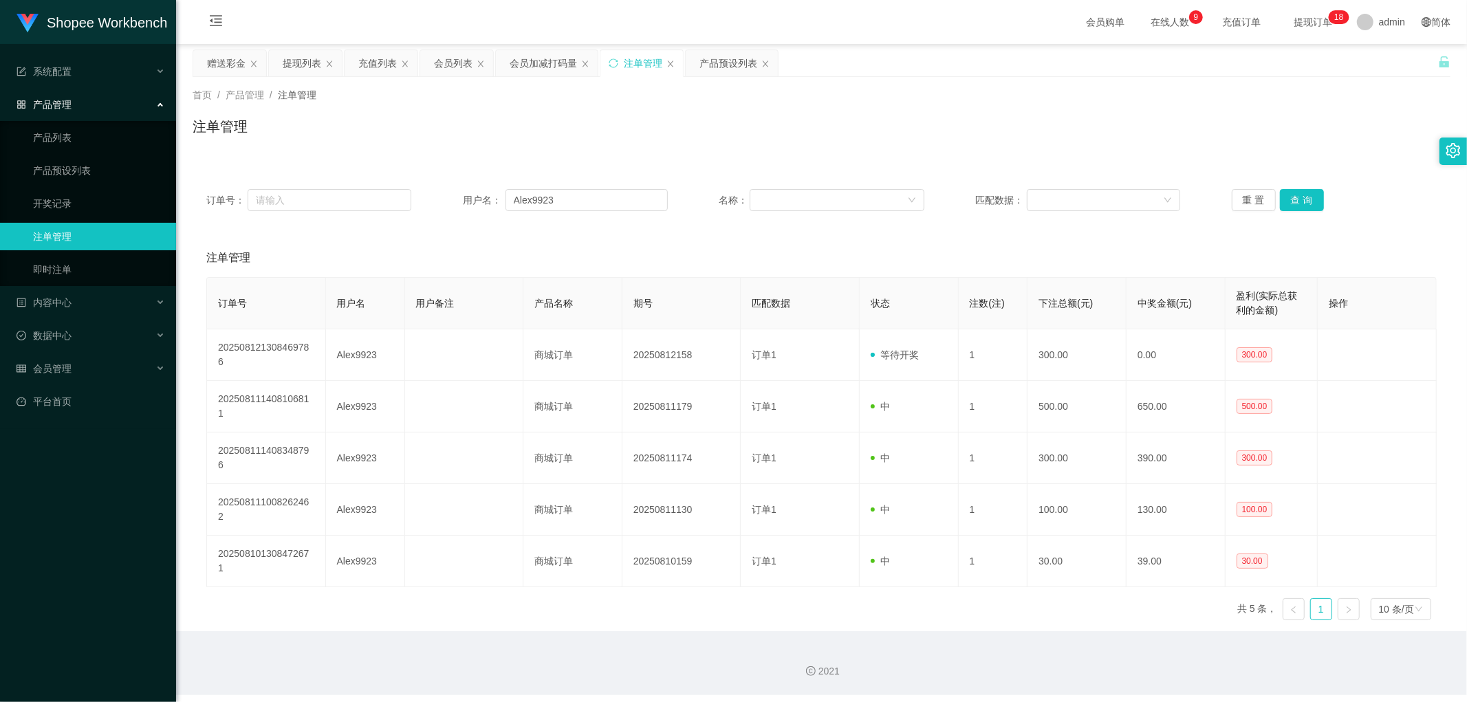
drag, startPoint x: 459, startPoint y: 61, endPoint x: 582, endPoint y: 163, distance: 160.7
click at [463, 67] on div "会员列表" at bounding box center [453, 63] width 39 height 26
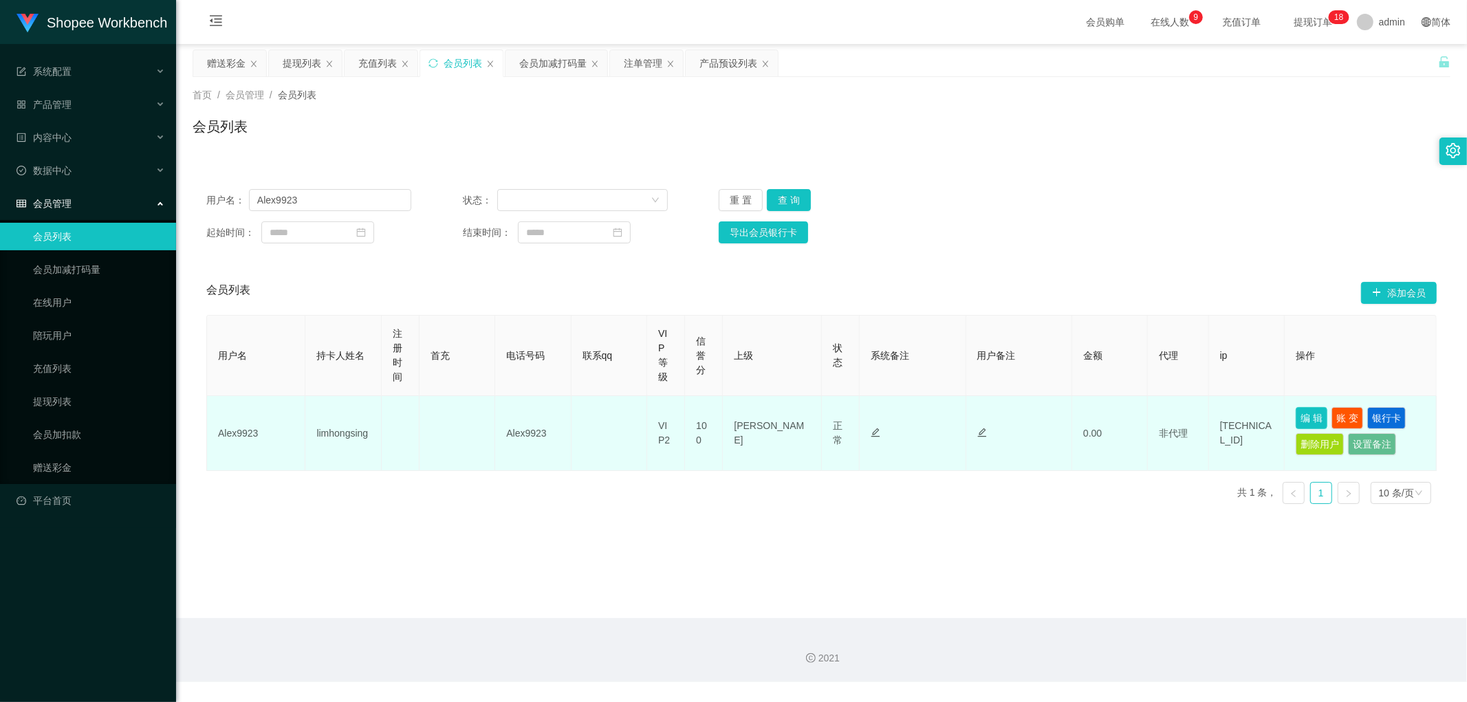
click at [1304, 417] on button "编 辑" at bounding box center [1311, 418] width 32 height 22
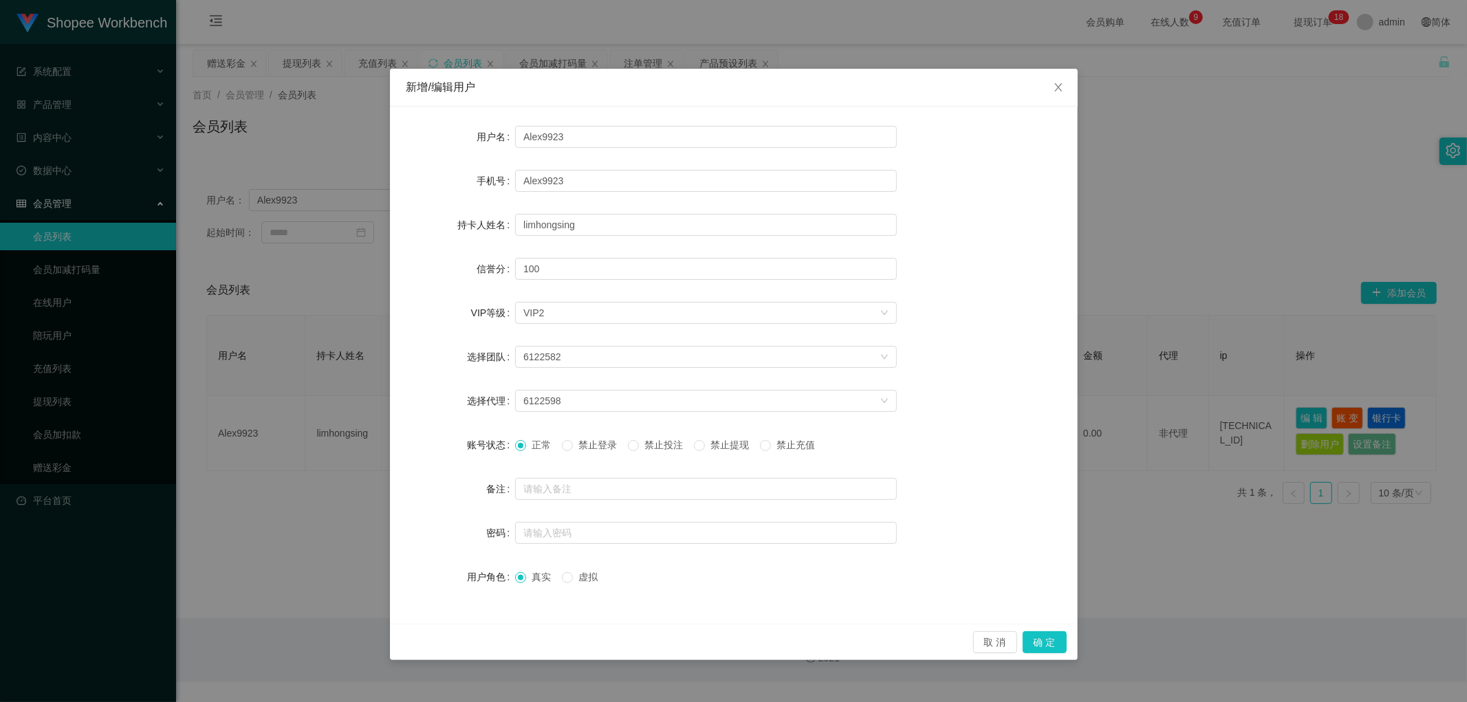
drag, startPoint x: 662, startPoint y: 446, endPoint x: 669, endPoint y: 455, distance: 11.3
click at [662, 448] on span "禁止投注" at bounding box center [664, 444] width 50 height 11
drag, startPoint x: 1055, startPoint y: 639, endPoint x: 1054, endPoint y: 648, distance: 9.0
click at [1055, 640] on button "确 定" at bounding box center [1044, 642] width 44 height 22
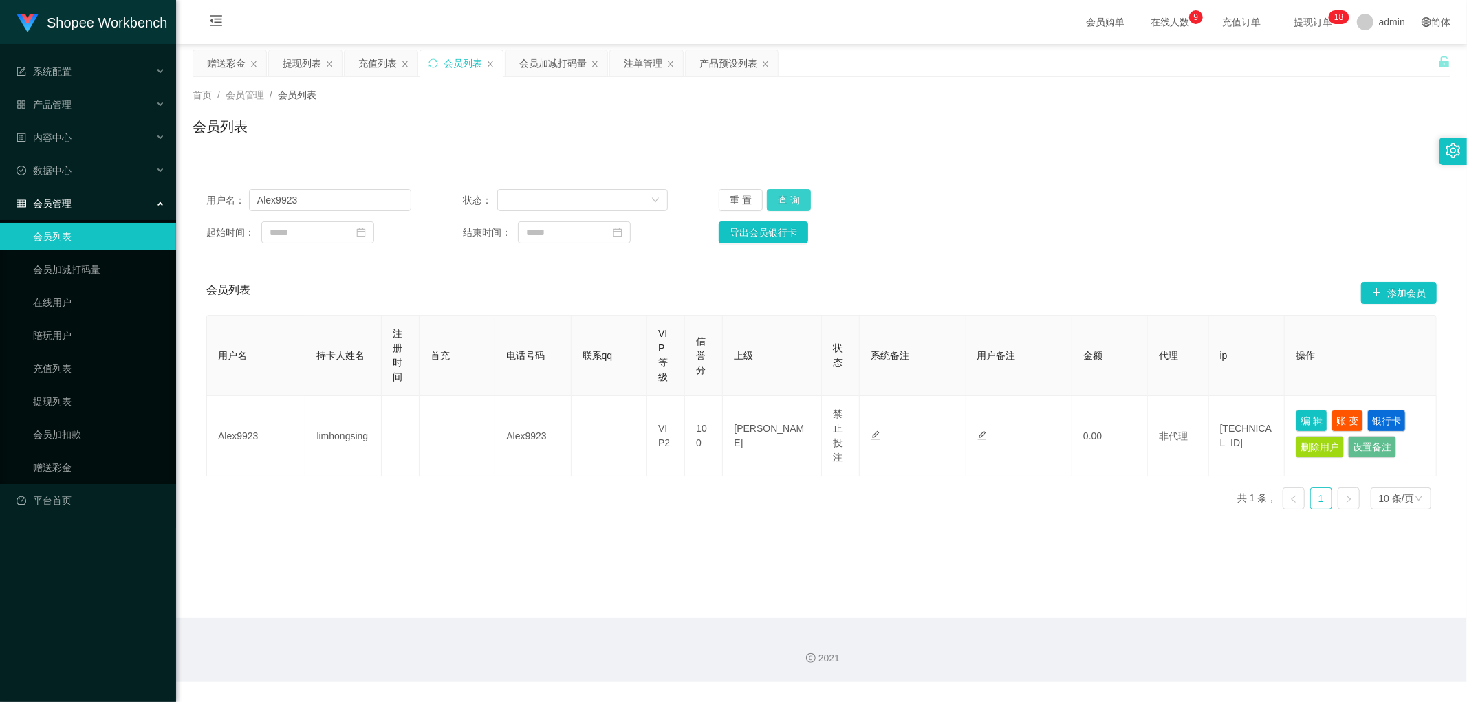
click at [788, 197] on button "查 询" at bounding box center [789, 200] width 44 height 22
drag, startPoint x: 322, startPoint y: 197, endPoint x: 153, endPoint y: 215, distance: 170.1
click at [145, 216] on section "Shopee Workbench 系统配置 产品管理 产品列表 产品预设列表 开奖记录 注单管理 即时注单 内容中心 数据中心 会员管理 会员列表 会员加减打…" at bounding box center [733, 341] width 1467 height 682
drag, startPoint x: 617, startPoint y: 121, endPoint x: 605, endPoint y: 78, distance: 44.9
click at [617, 119] on div "会员列表" at bounding box center [822, 132] width 1258 height 32
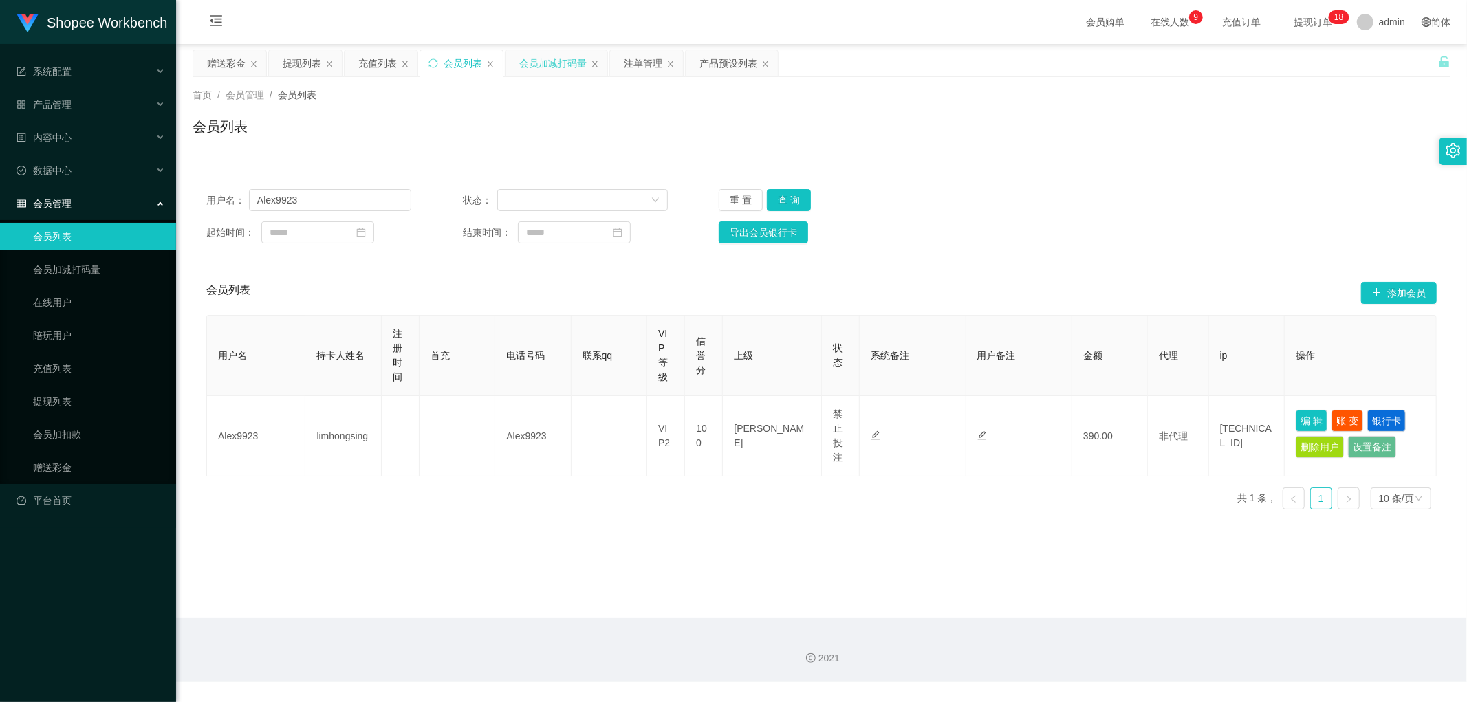
drag, startPoint x: 551, startPoint y: 62, endPoint x: 551, endPoint y: 105, distance: 43.3
click at [551, 63] on div "会员加减打码量" at bounding box center [552, 63] width 67 height 26
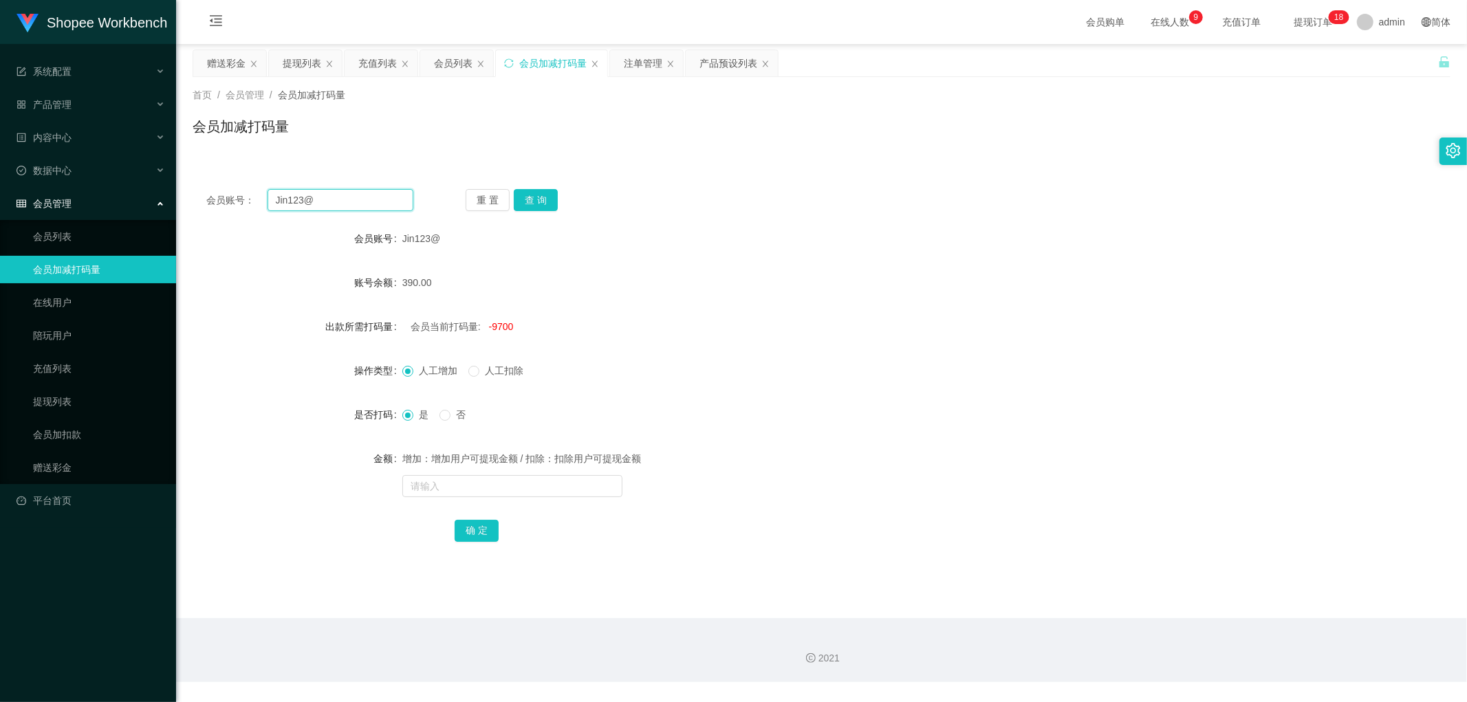
drag, startPoint x: 359, startPoint y: 202, endPoint x: 475, endPoint y: 201, distance: 116.2
click at [360, 202] on input "Jin123@" at bounding box center [340, 200] width 146 height 22
paste input "Alex9923"
type input "Alex9923"
drag, startPoint x: 535, startPoint y: 195, endPoint x: 558, endPoint y: 201, distance: 23.5
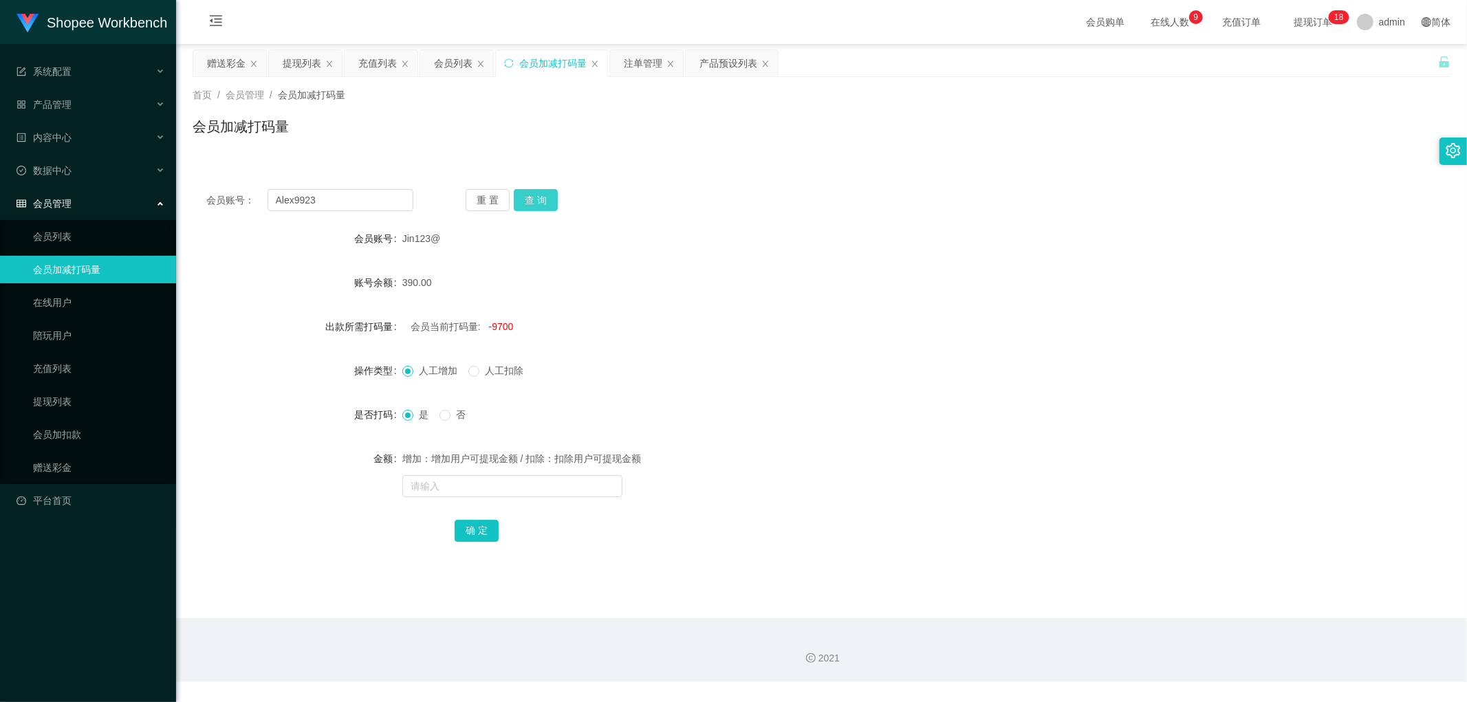
click at [537, 196] on button "查 询" at bounding box center [536, 200] width 44 height 22
drag, startPoint x: 690, startPoint y: 204, endPoint x: 727, endPoint y: 217, distance: 38.7
click at [692, 205] on div "会员账号： Alex9923 重 置 查 询" at bounding box center [822, 200] width 1258 height 22
click at [517, 321] on span "-41409987" at bounding box center [512, 326] width 46 height 11
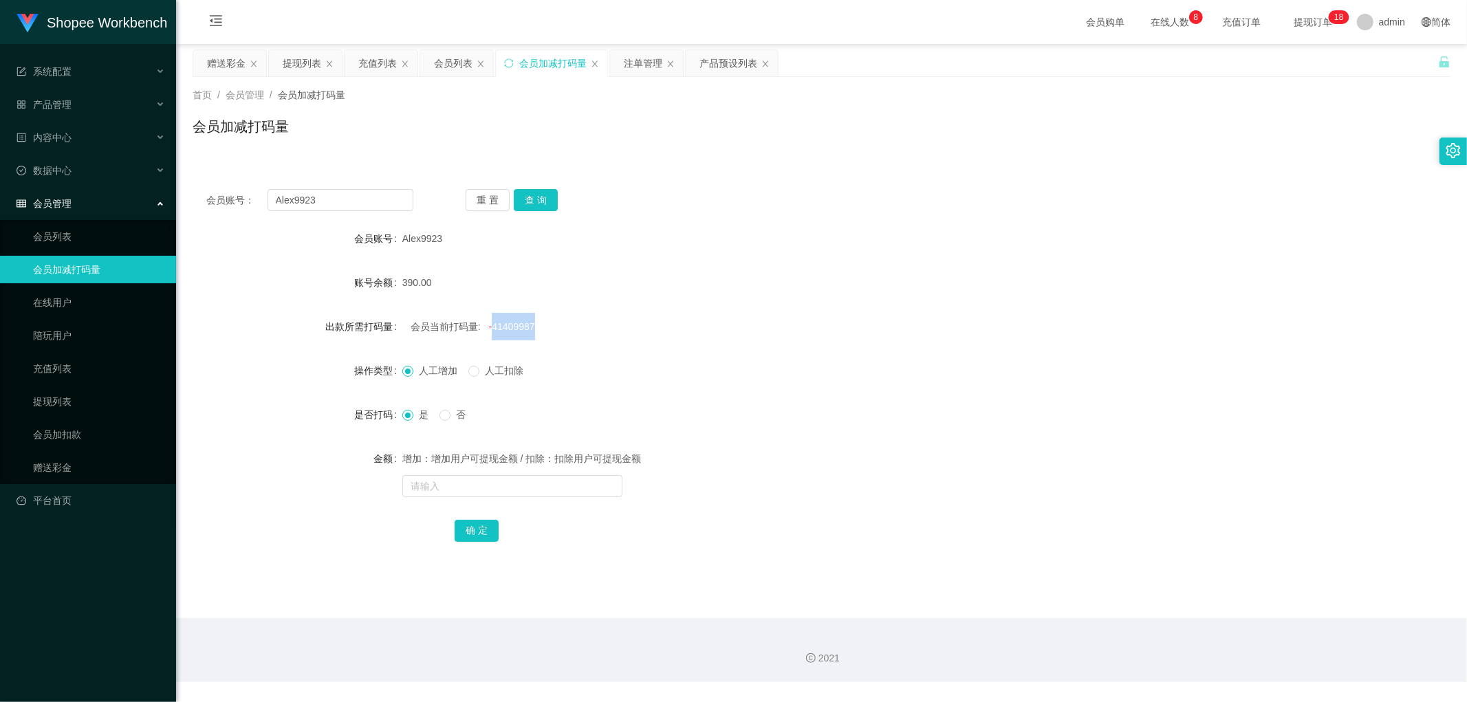
copy span "41409987"
drag, startPoint x: 459, startPoint y: 61, endPoint x: 532, endPoint y: 81, distance: 75.8
click at [461, 61] on div "会员列表" at bounding box center [453, 63] width 39 height 26
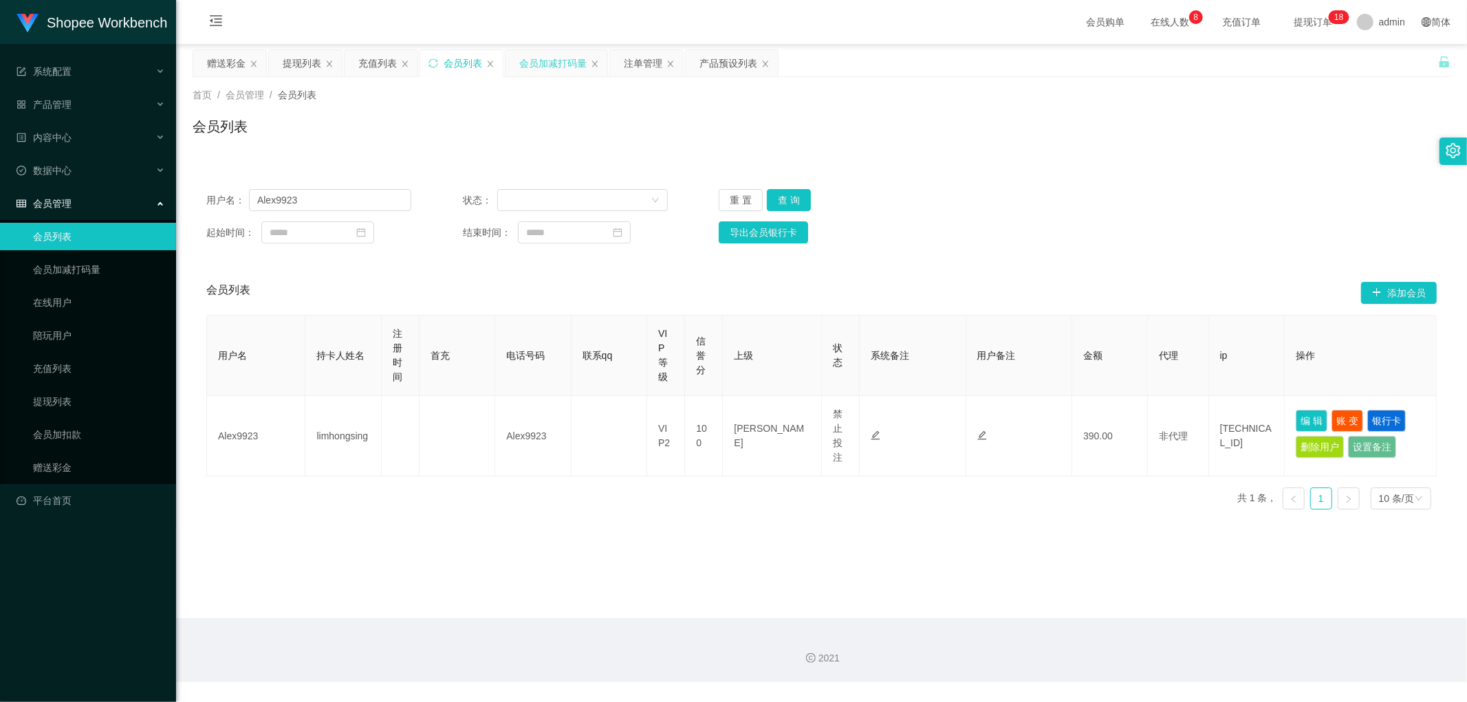
drag, startPoint x: 552, startPoint y: 59, endPoint x: 602, endPoint y: 56, distance: 50.3
click at [553, 59] on div "会员加减打码量" at bounding box center [552, 63] width 67 height 26
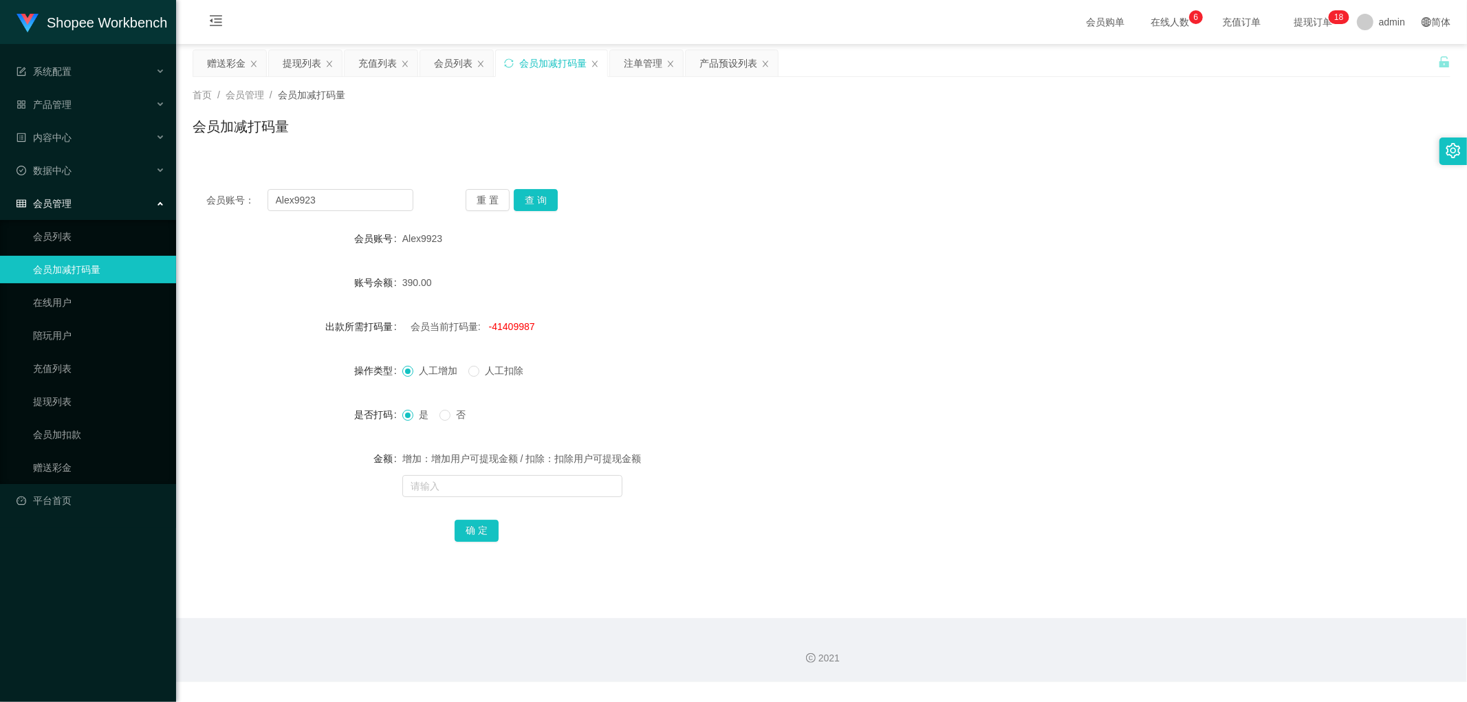
click at [513, 330] on span "-41409987" at bounding box center [512, 326] width 46 height 11
copy span "41409987"
click at [478, 489] on input "text" at bounding box center [512, 486] width 220 height 22
paste input "41409987"
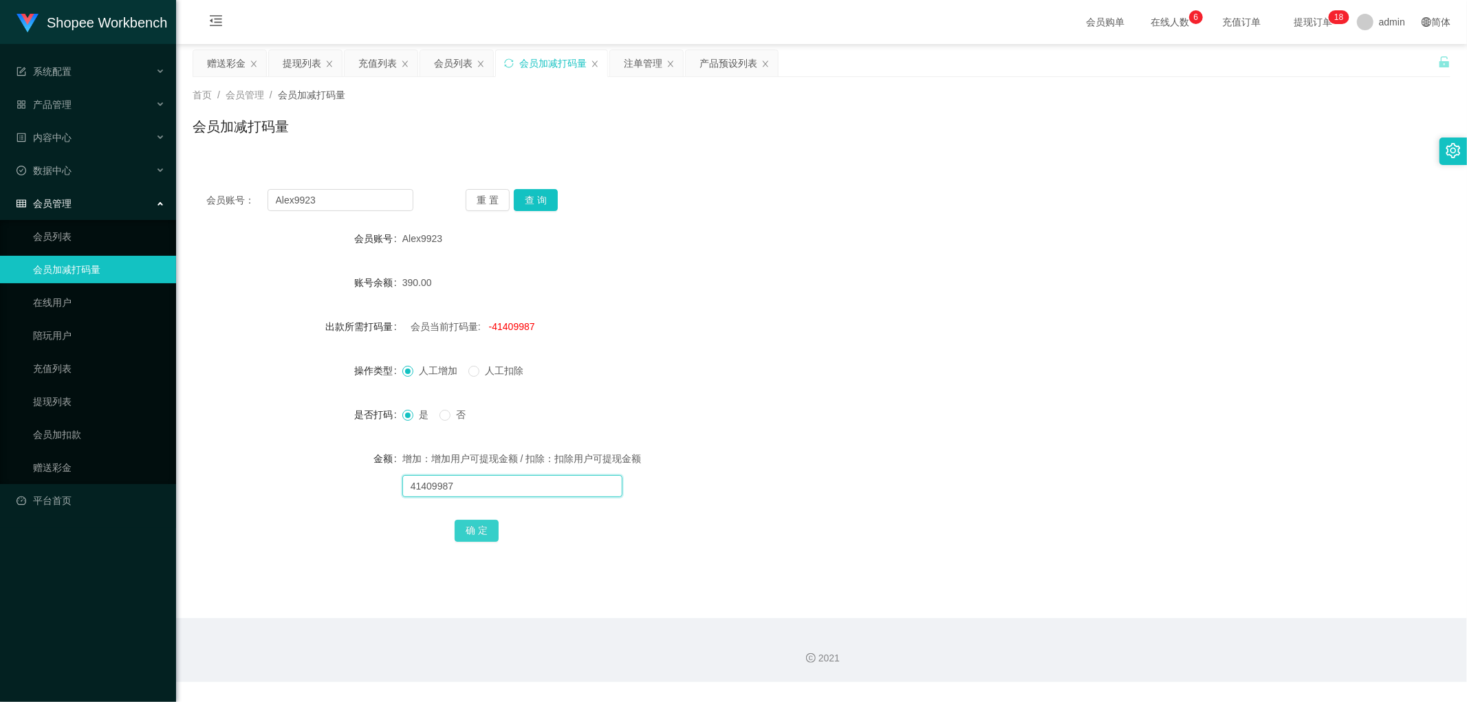
type input "41409987"
click at [479, 527] on button "确 定" at bounding box center [477, 531] width 44 height 22
drag, startPoint x: 483, startPoint y: 482, endPoint x: 492, endPoint y: 479, distance: 8.7
click at [484, 482] on input "text" at bounding box center [512, 486] width 220 height 22
type input "2000"
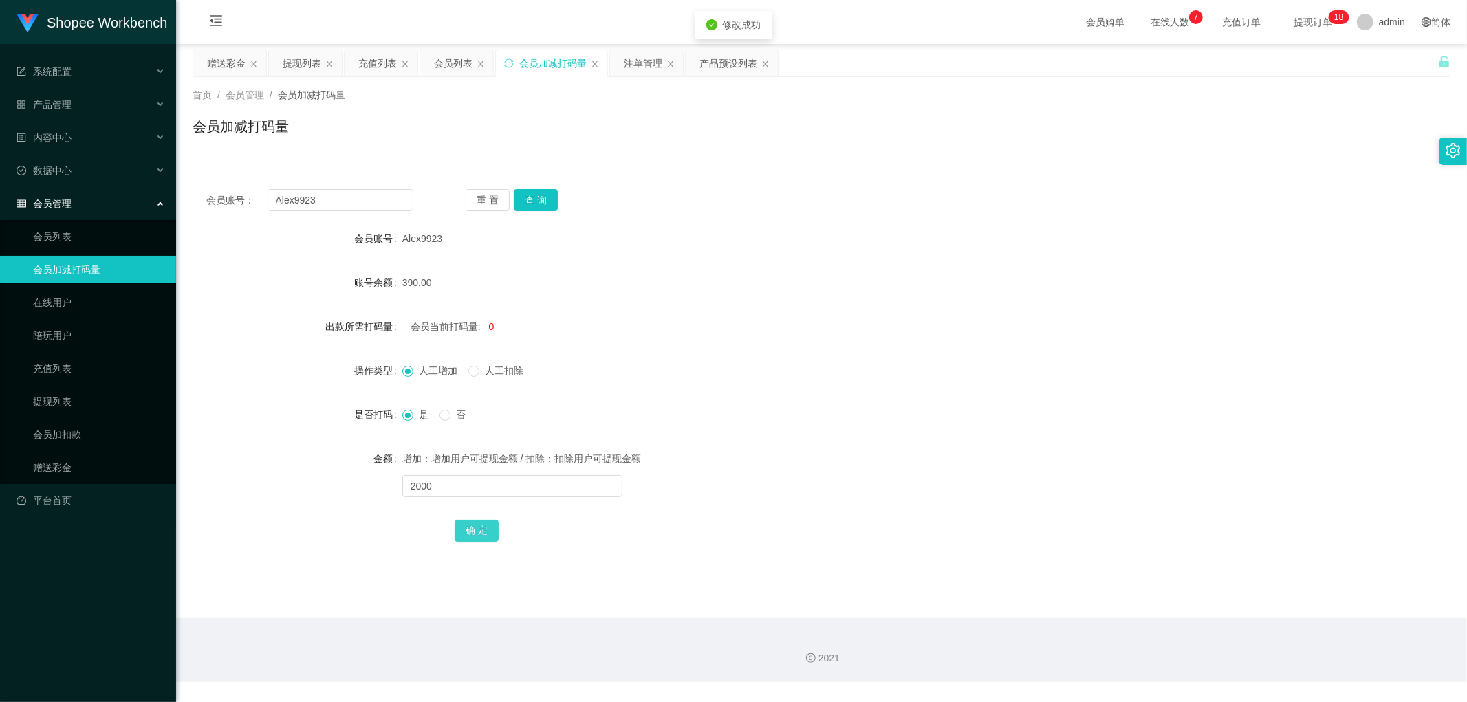
drag, startPoint x: 476, startPoint y: 531, endPoint x: 752, endPoint y: 419, distance: 298.0
click at [480, 531] on button "确 定" at bounding box center [477, 531] width 44 height 22
click at [861, 364] on div "人工增加 人工扣除" at bounding box center [769, 371] width 734 height 28
click at [455, 63] on div "会员列表" at bounding box center [453, 63] width 39 height 26
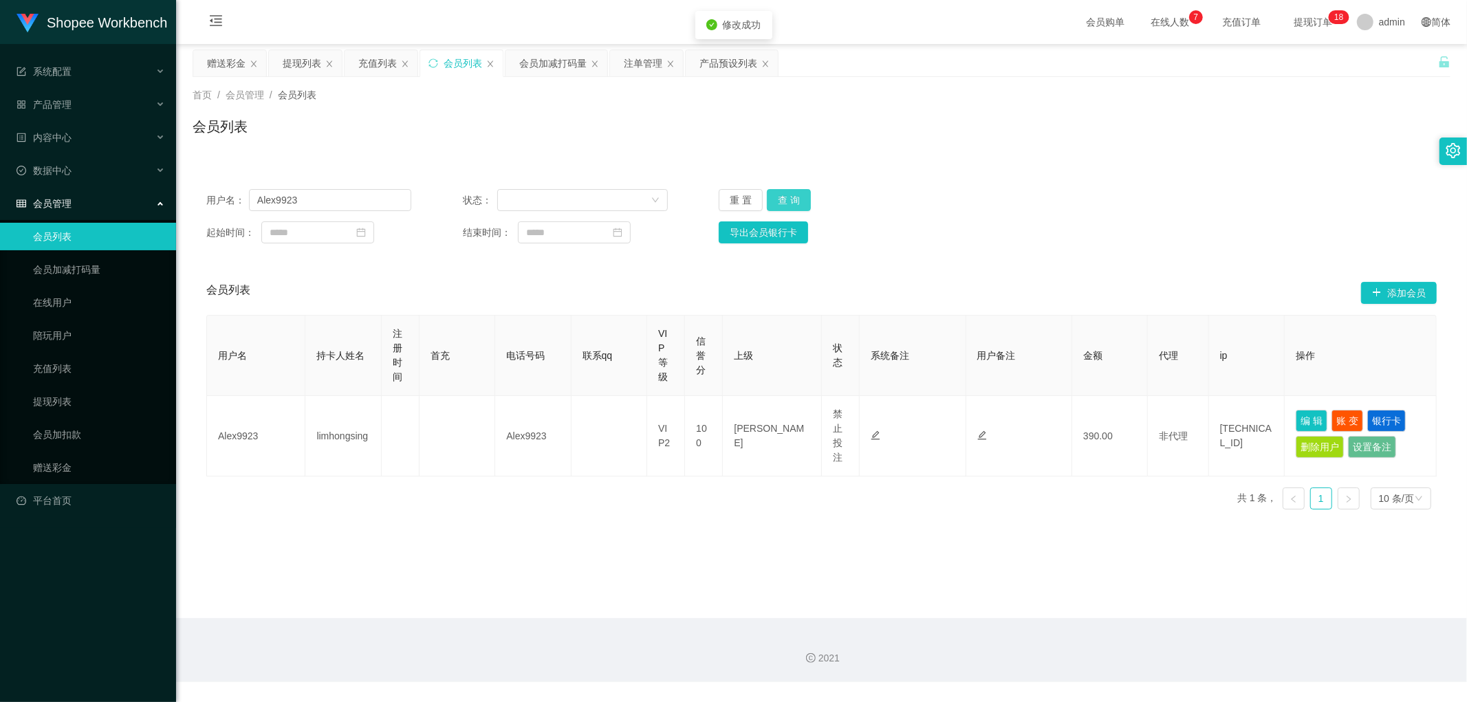
drag, startPoint x: 787, startPoint y: 201, endPoint x: 960, endPoint y: 166, distance: 176.0
click at [792, 201] on button "查 询" at bounding box center [789, 200] width 44 height 22
click at [1104, 150] on div "首页 / 会员管理 / 会员列表 / 会员列表" at bounding box center [821, 118] width 1291 height 82
